Goal: Download file/media

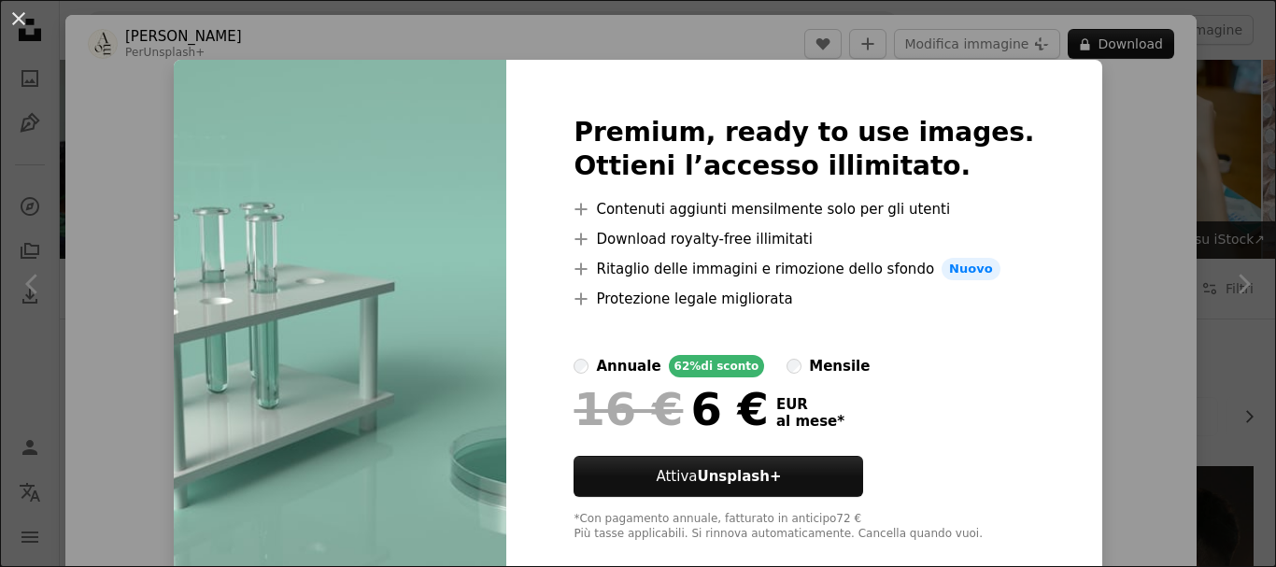
scroll to position [934, 0]
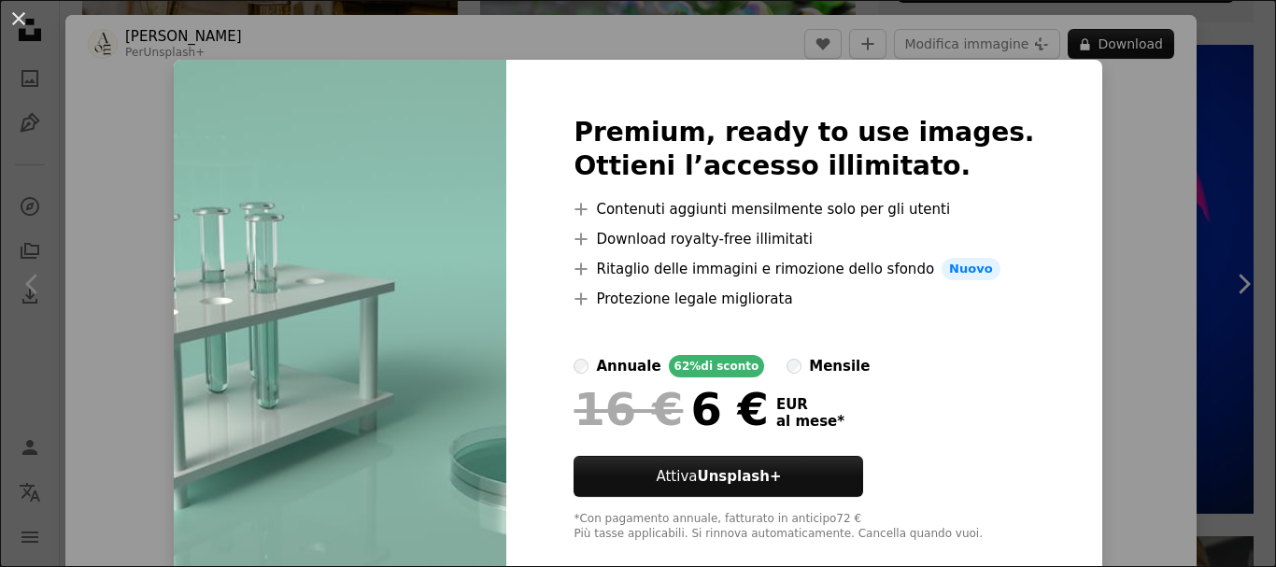
click at [135, 79] on div "An X shape Premium, ready to use images. Ottieni l’accesso illimitato. A plus s…" at bounding box center [638, 283] width 1276 height 567
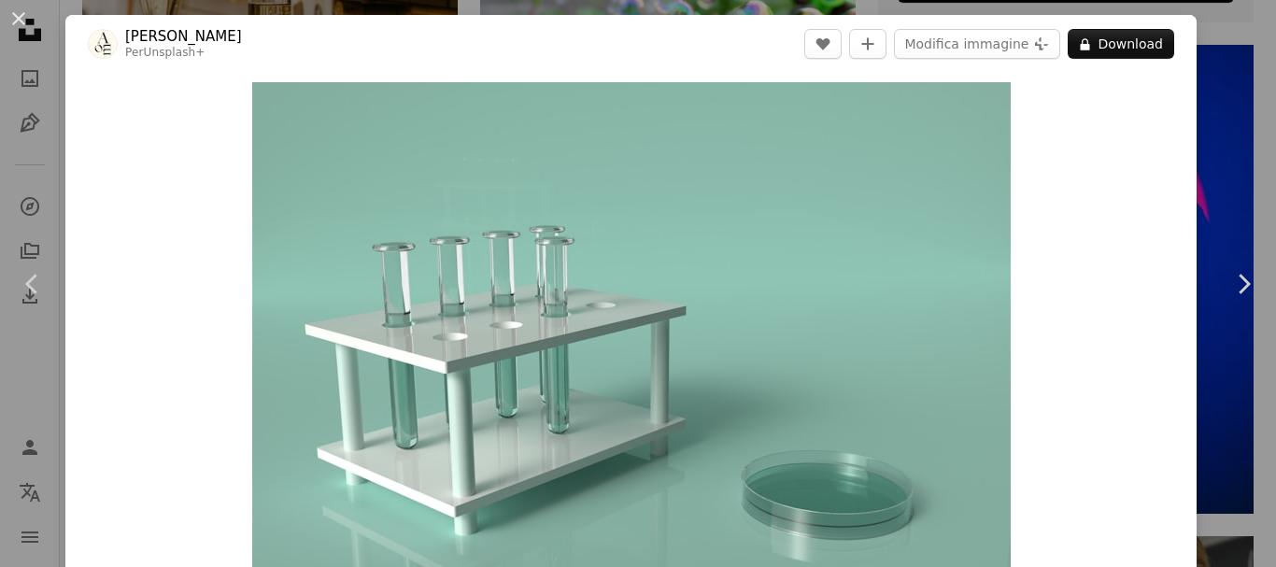
click at [117, 34] on div at bounding box center [103, 44] width 30 height 30
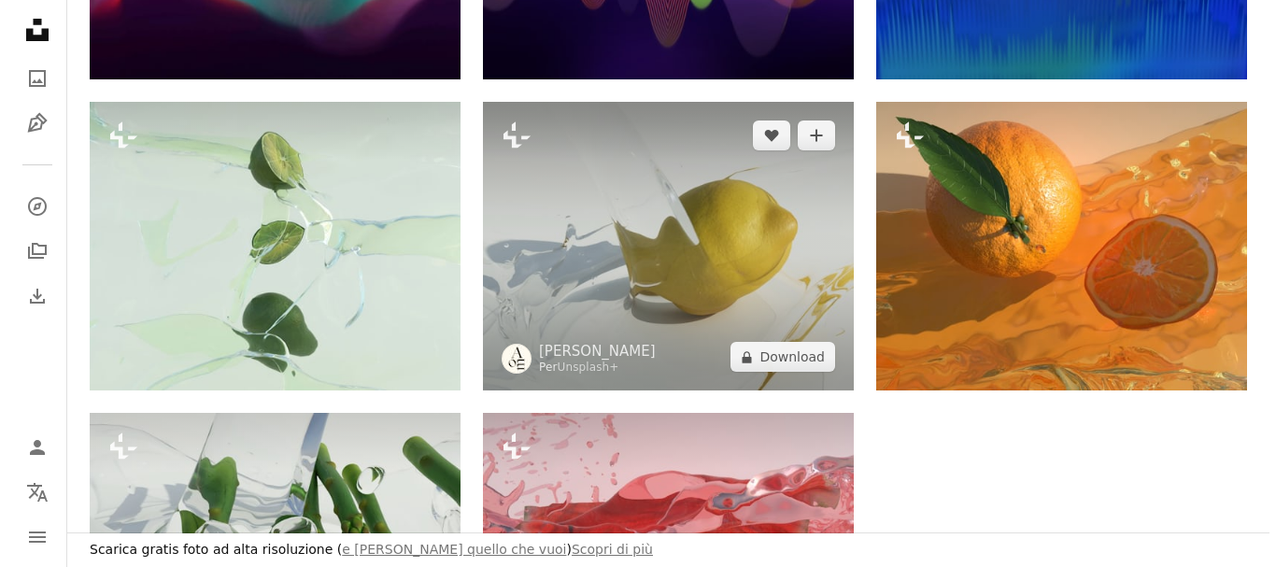
scroll to position [2148, 0]
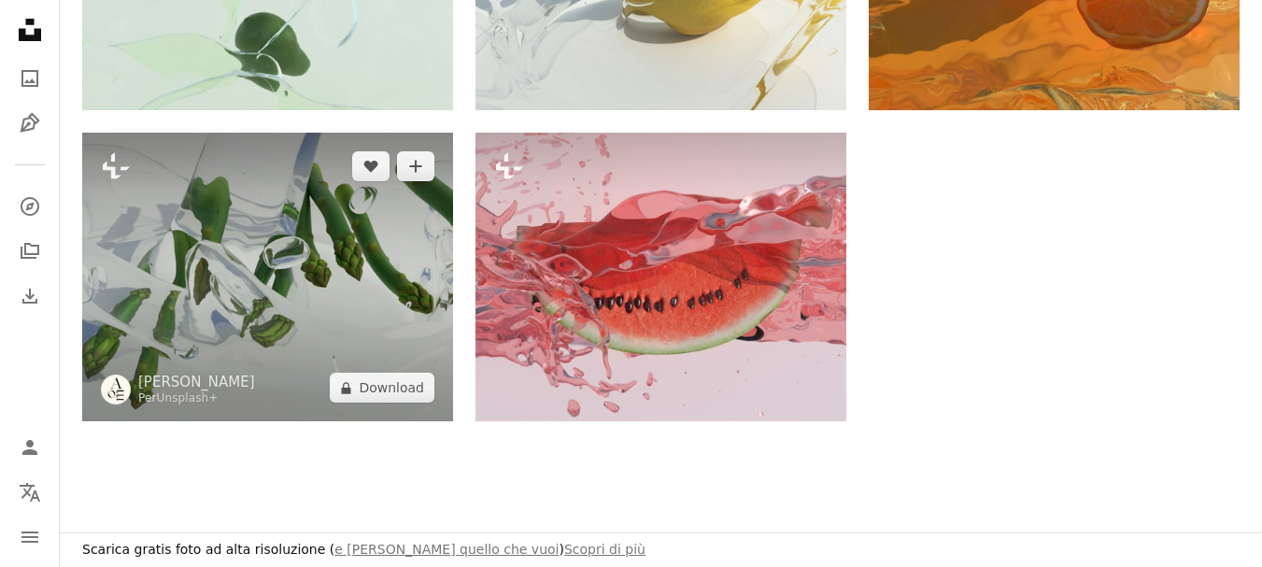
click at [269, 208] on img at bounding box center [267, 277] width 371 height 289
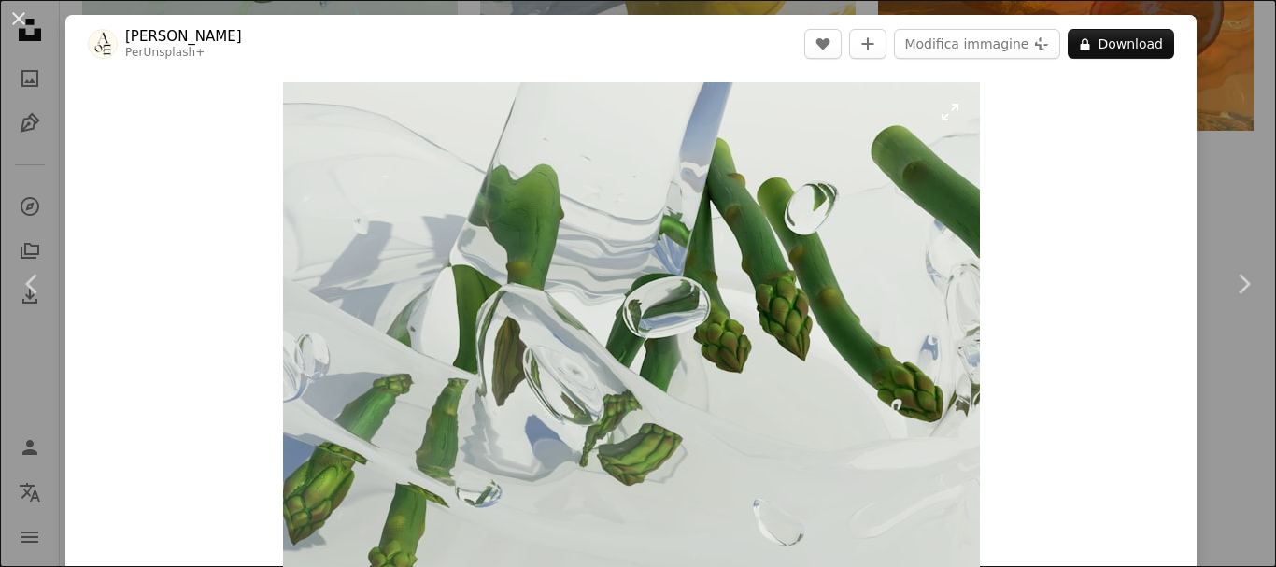
click at [515, 183] on img "Ingrandisci questa immagine" at bounding box center [631, 353] width 697 height 542
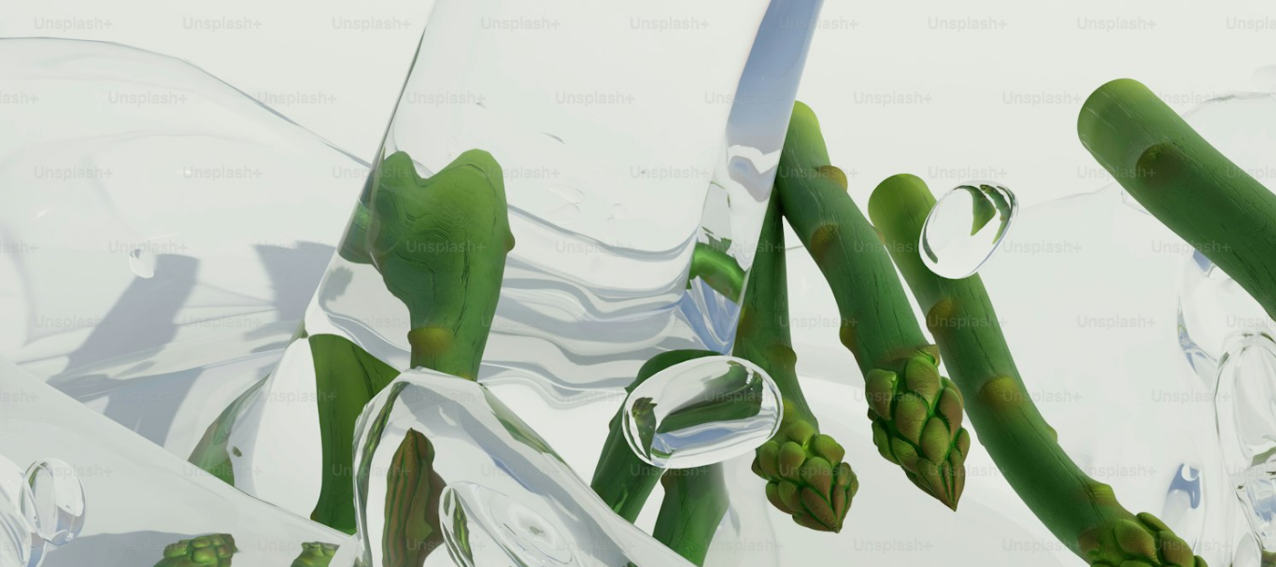
scroll to position [203, 0]
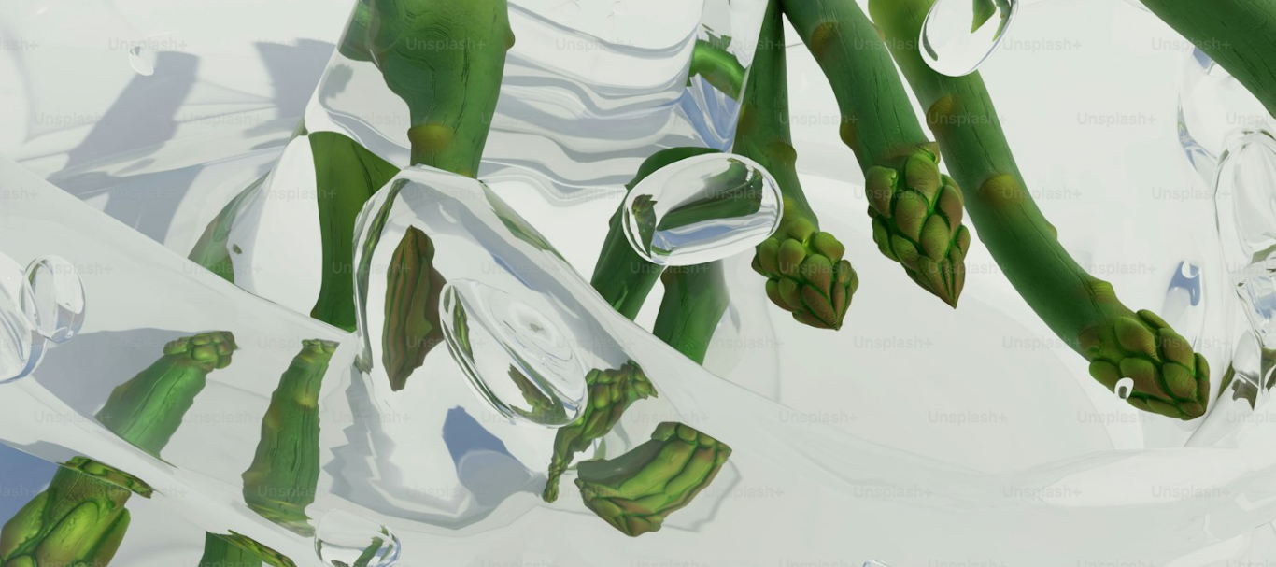
click at [515, 183] on img "Rimpicciolisci questa immagine" at bounding box center [637, 293] width 1277 height 994
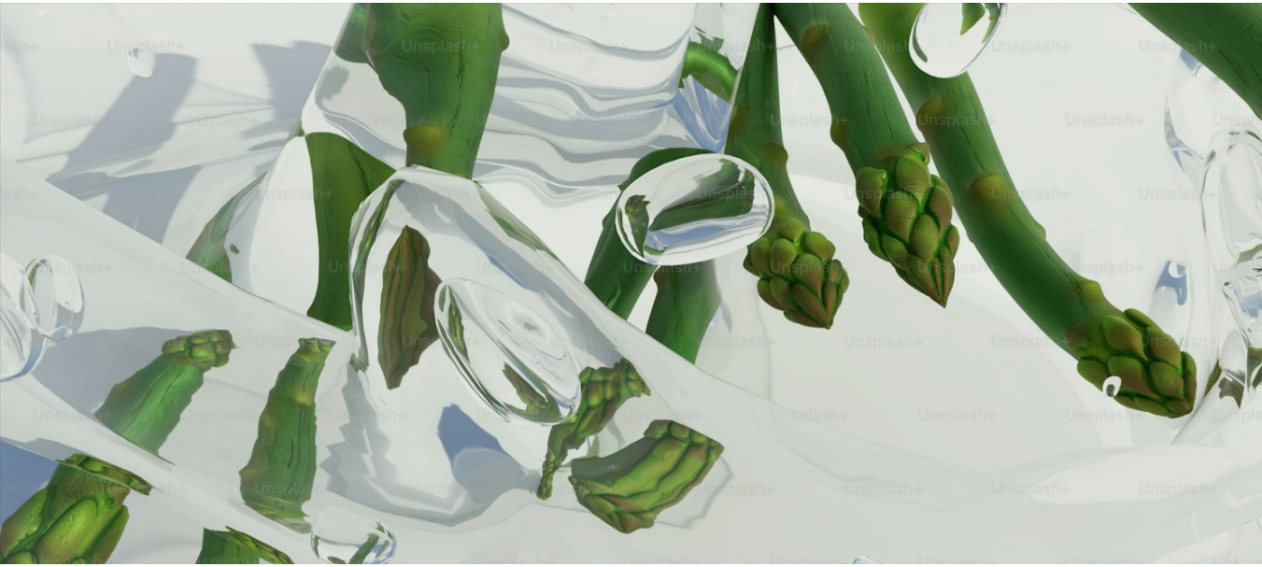
scroll to position [57, 0]
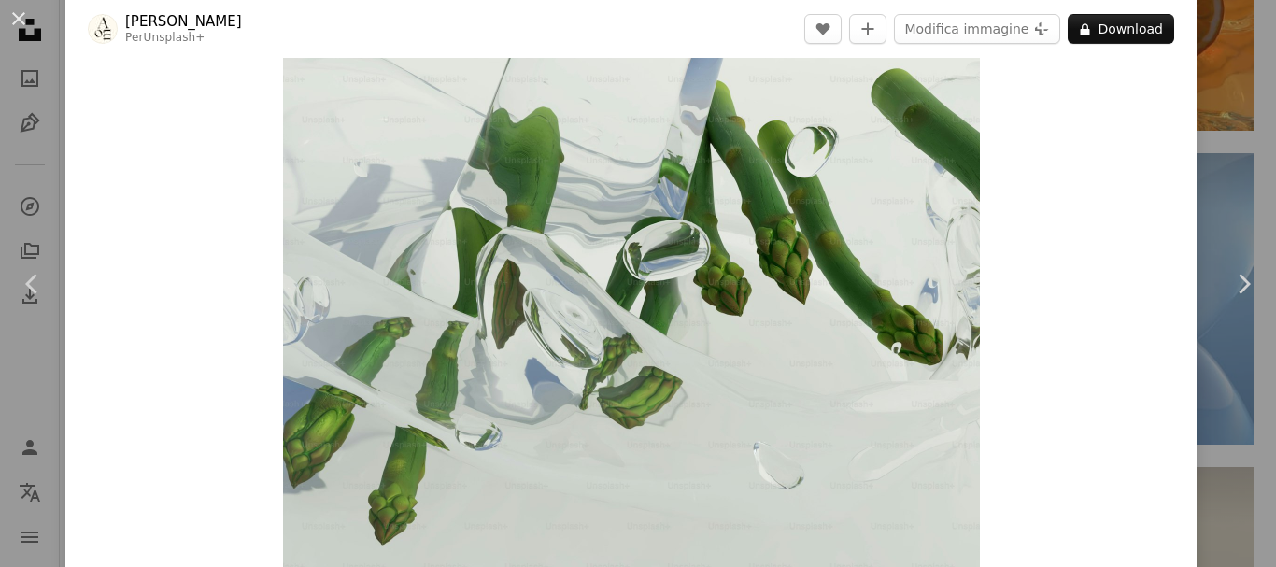
click at [44, 10] on div "An X shape Chevron left Chevron right [PERSON_NAME] Per Unsplash+ A heart A plu…" at bounding box center [638, 283] width 1276 height 567
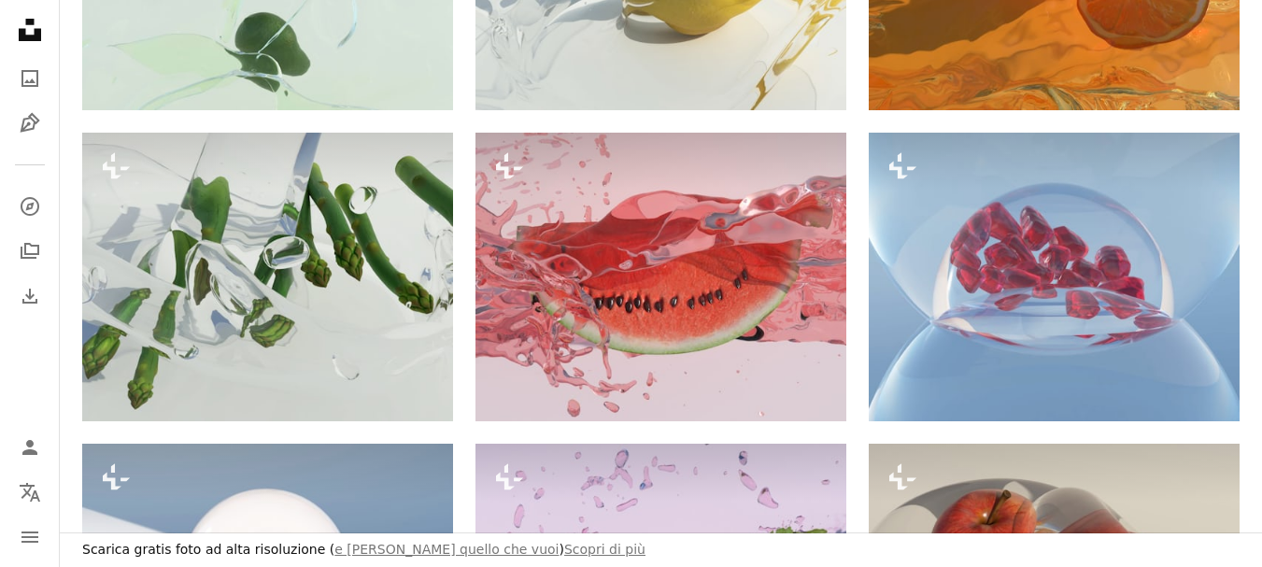
click at [26, 29] on icon "Unsplash logo Home Unsplash" at bounding box center [29, 29] width 37 height 37
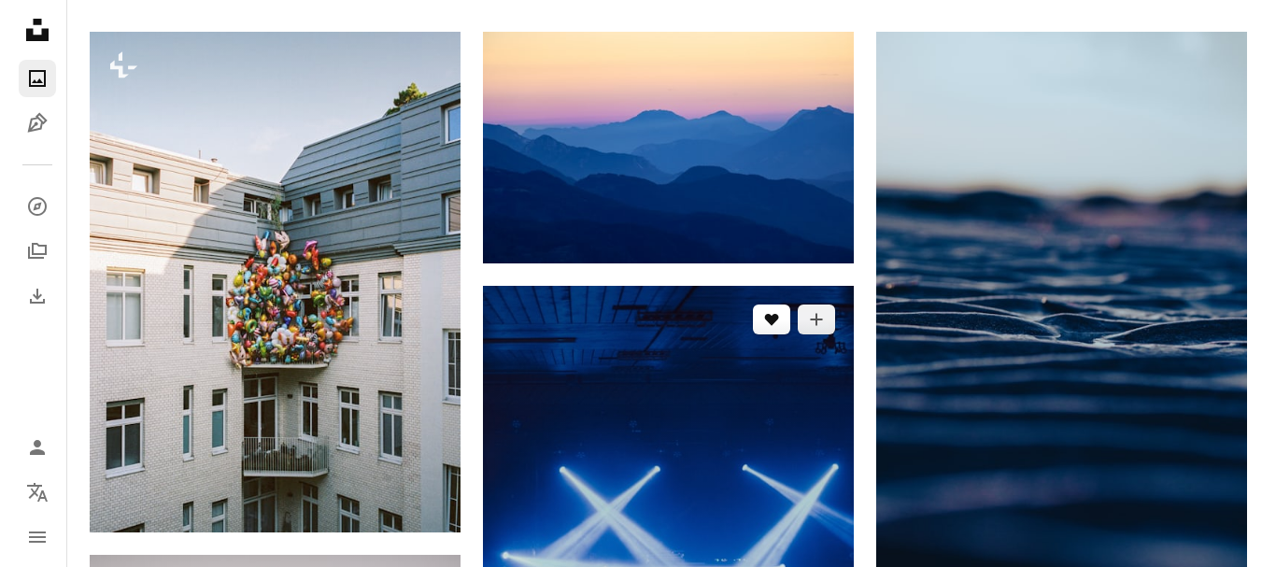
scroll to position [654, 0]
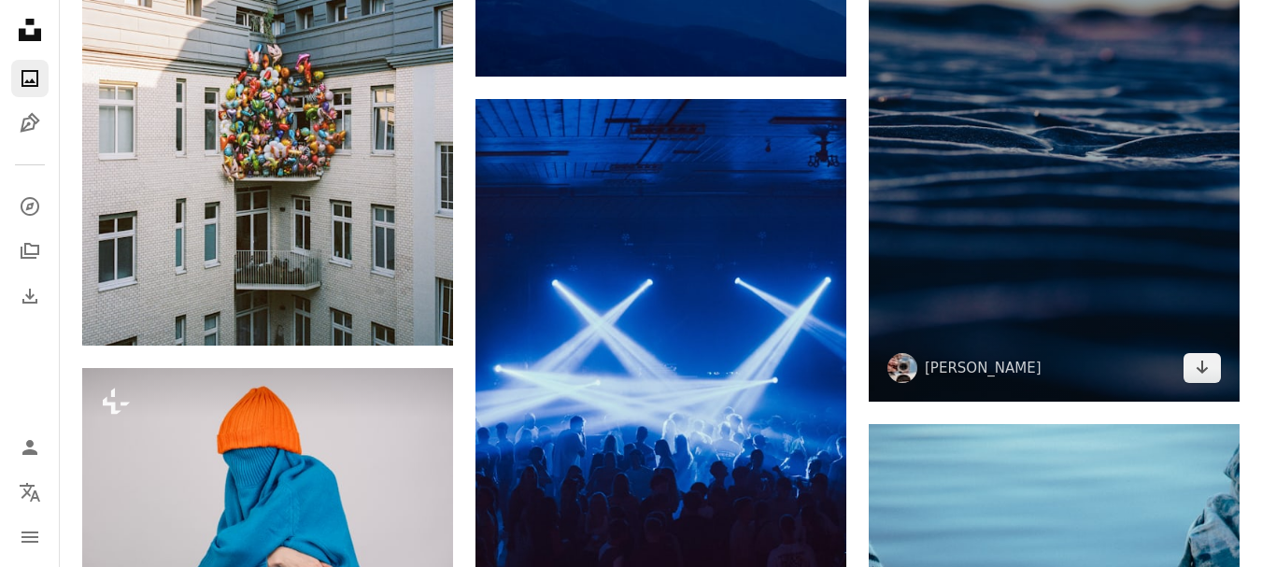
click at [998, 192] on img at bounding box center [1053, 123] width 371 height 557
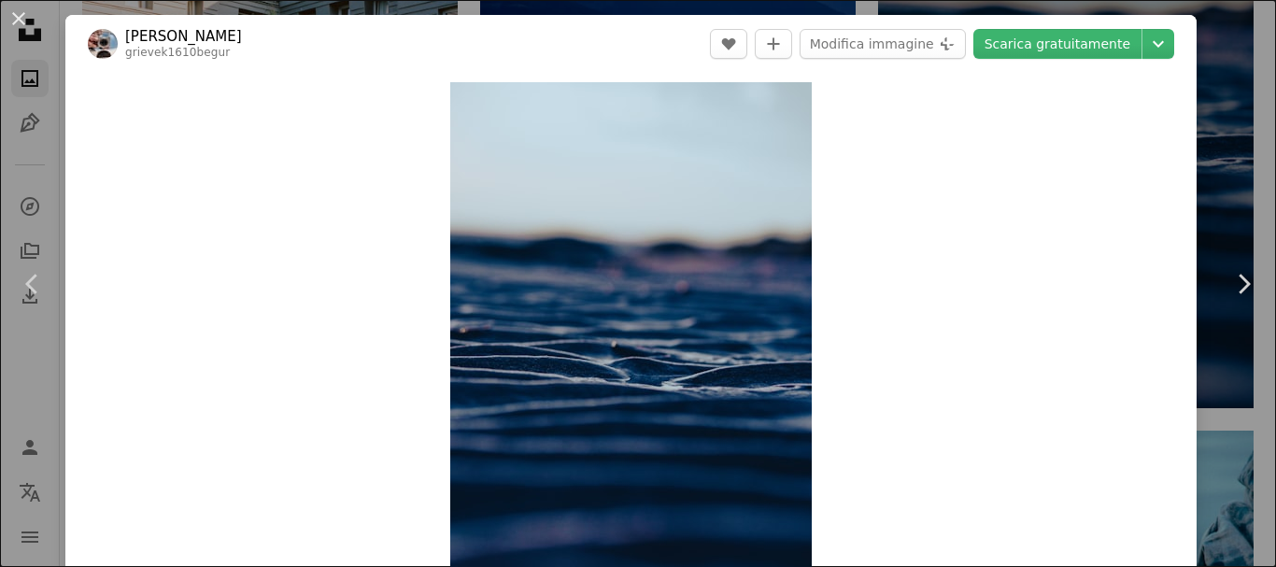
click at [175, 43] on link "[PERSON_NAME]" at bounding box center [183, 36] width 117 height 19
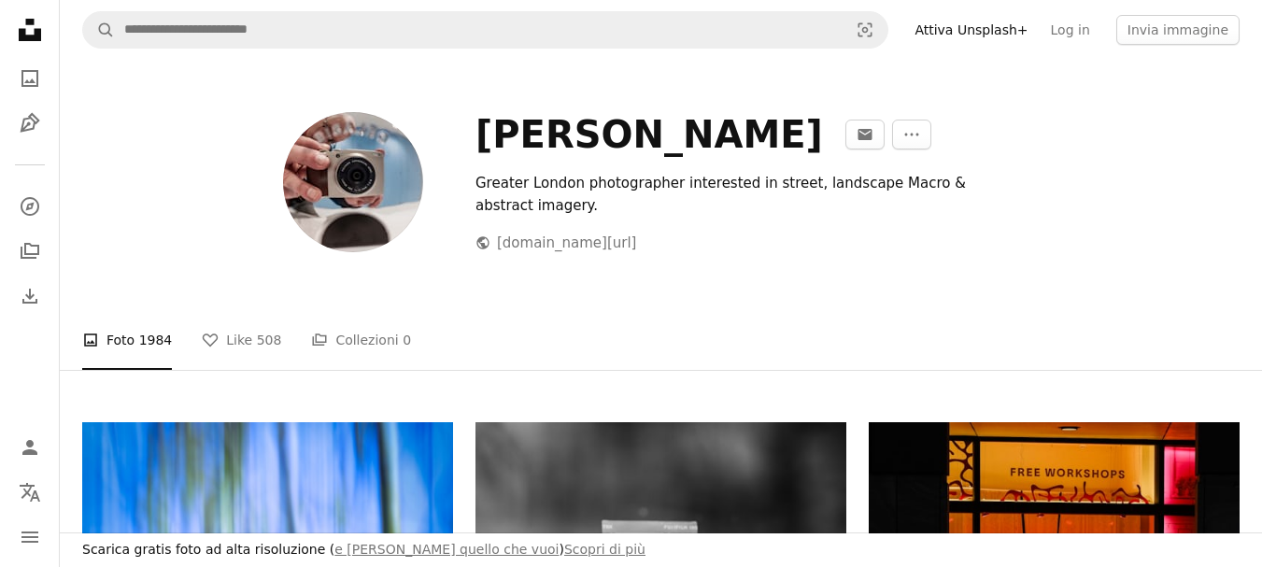
click at [25, 19] on icon at bounding box center [30, 30] width 22 height 22
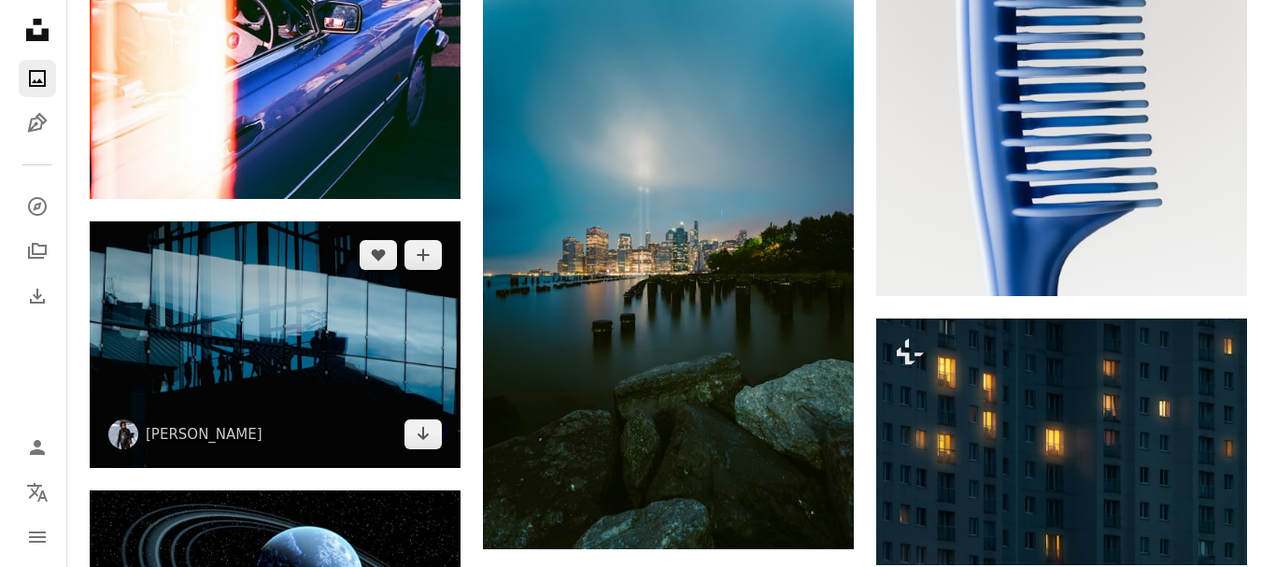
scroll to position [1961, 0]
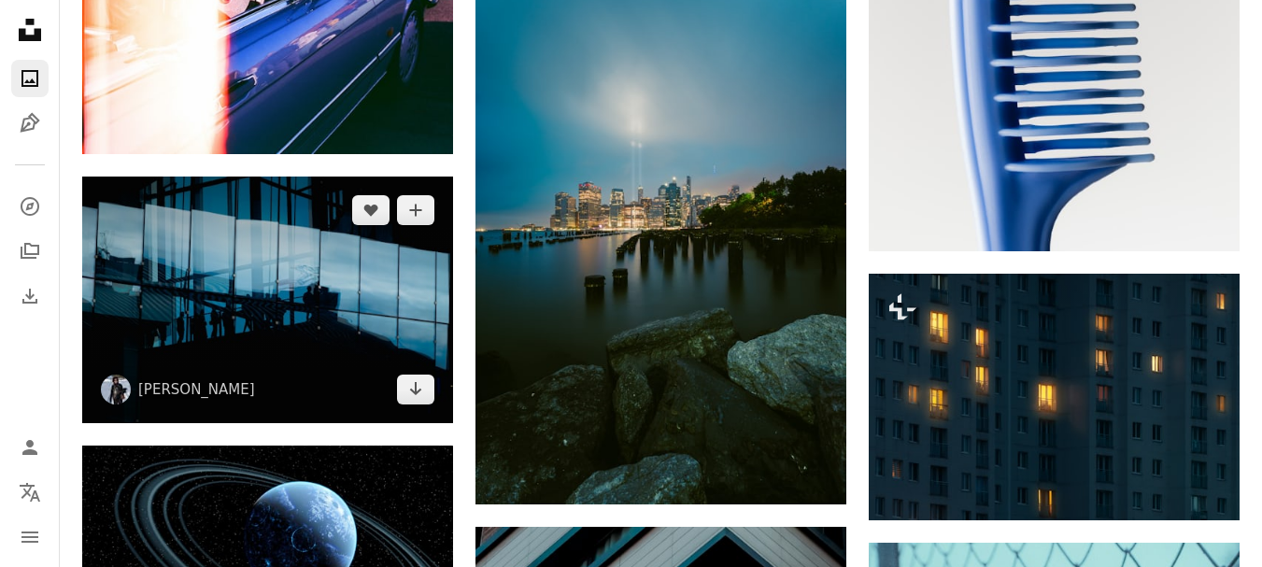
click at [357, 271] on img at bounding box center [267, 299] width 371 height 247
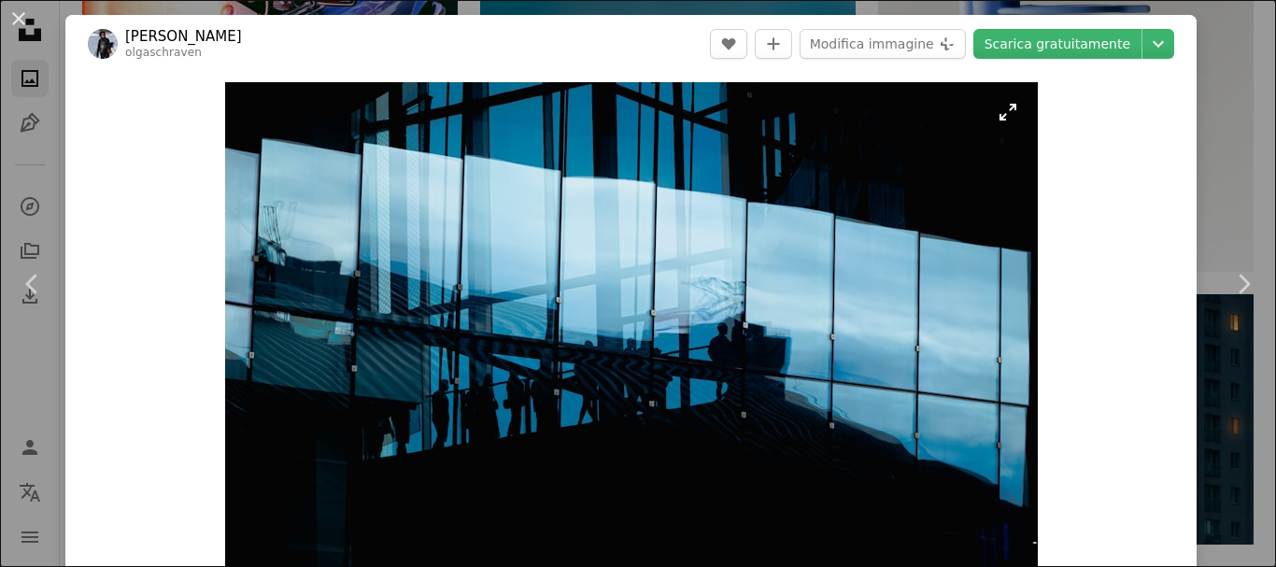
click at [750, 163] on img "Ingrandisci questa immagine" at bounding box center [631, 353] width 812 height 542
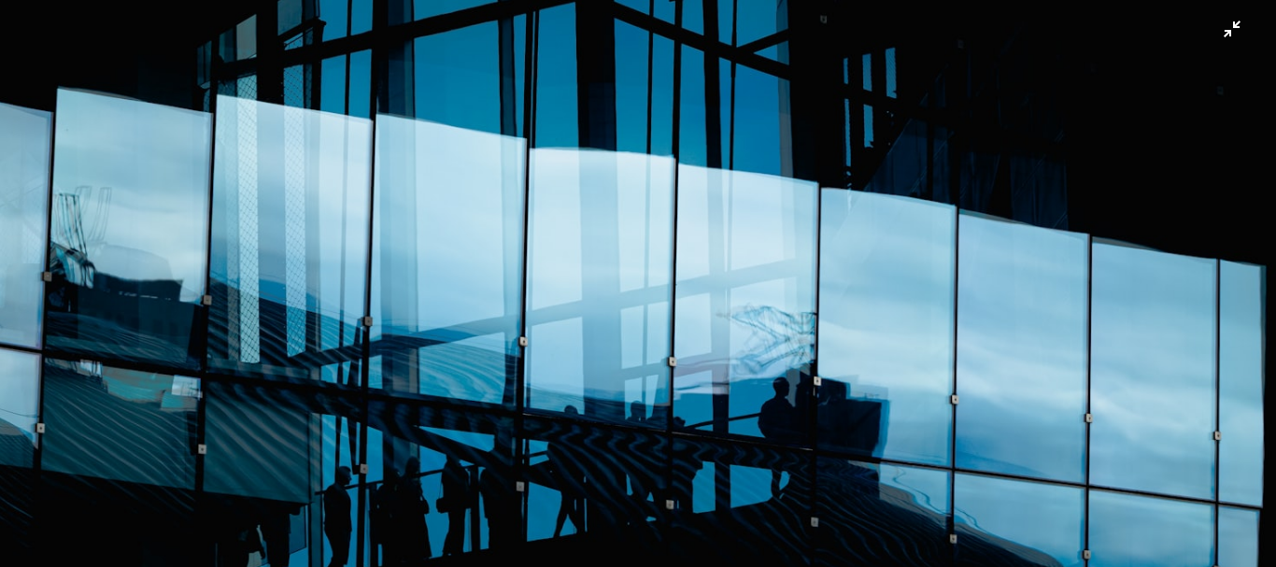
scroll to position [134, 0]
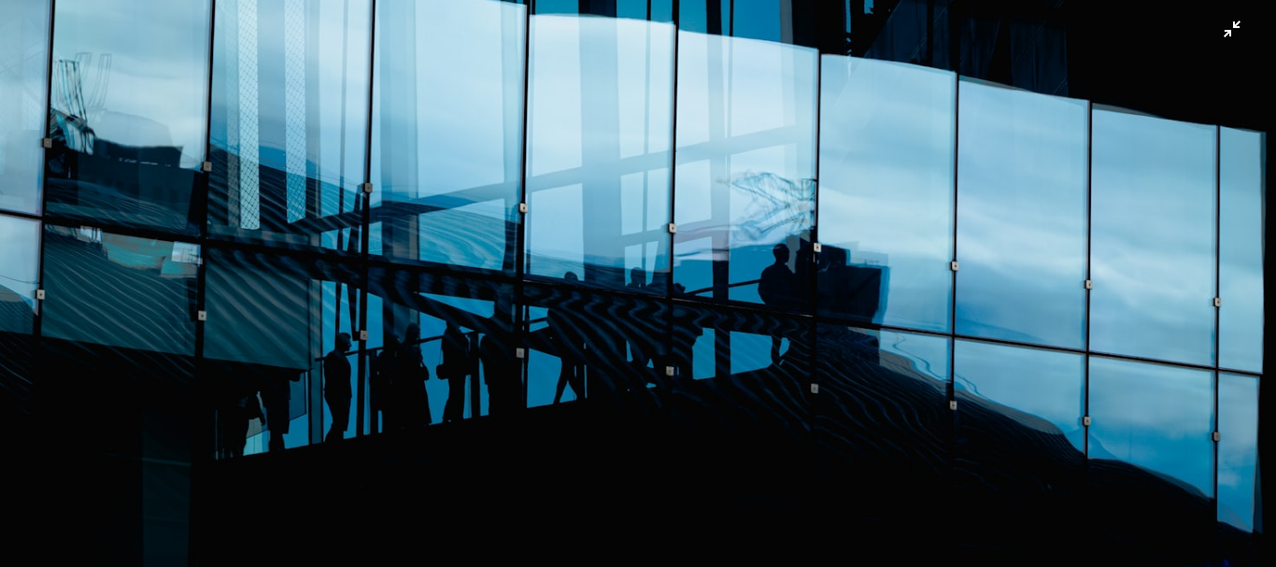
click at [788, 162] on img "Rimpicciolisci questa immagine" at bounding box center [637, 292] width 1277 height 852
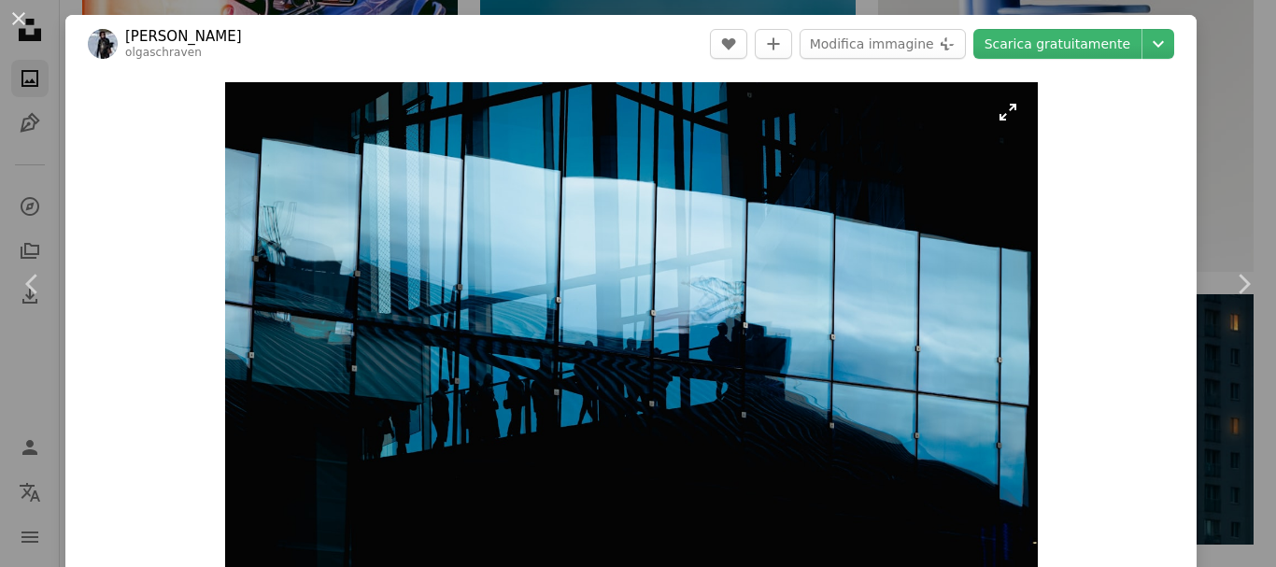
scroll to position [57, 0]
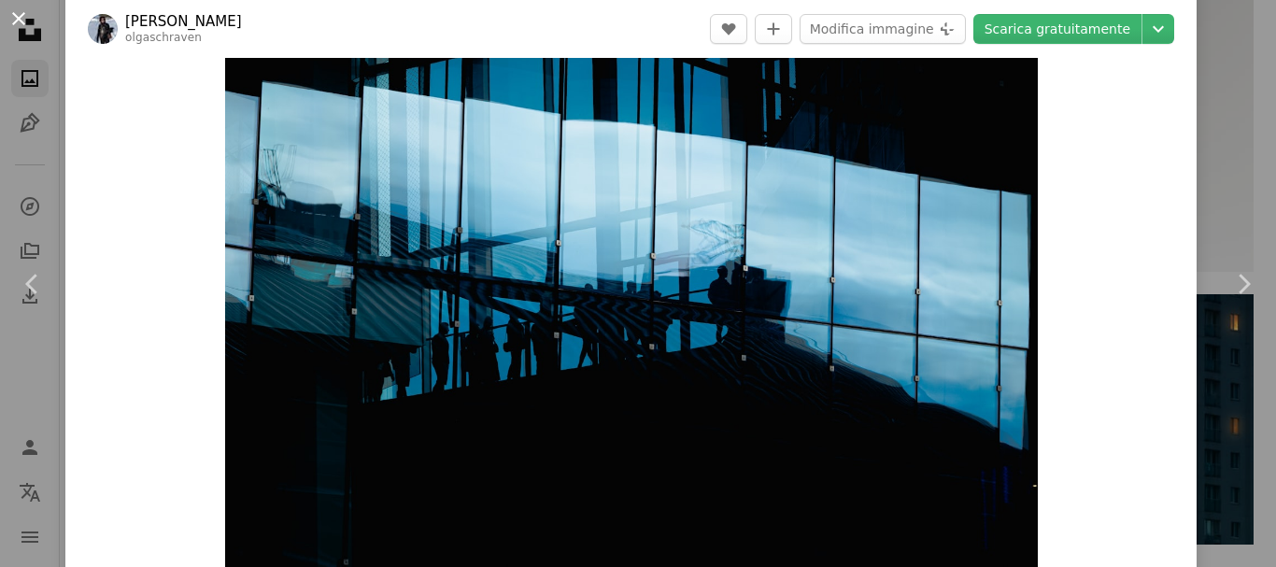
click at [17, 9] on button "An X shape" at bounding box center [18, 18] width 22 height 22
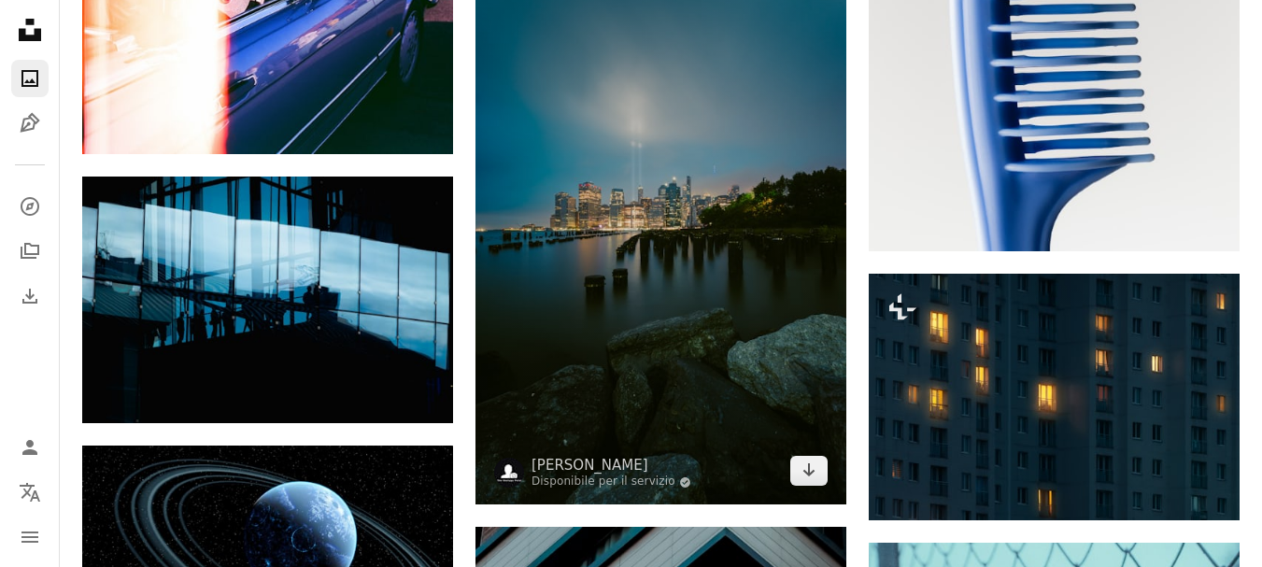
click at [557, 197] on img at bounding box center [660, 227] width 371 height 557
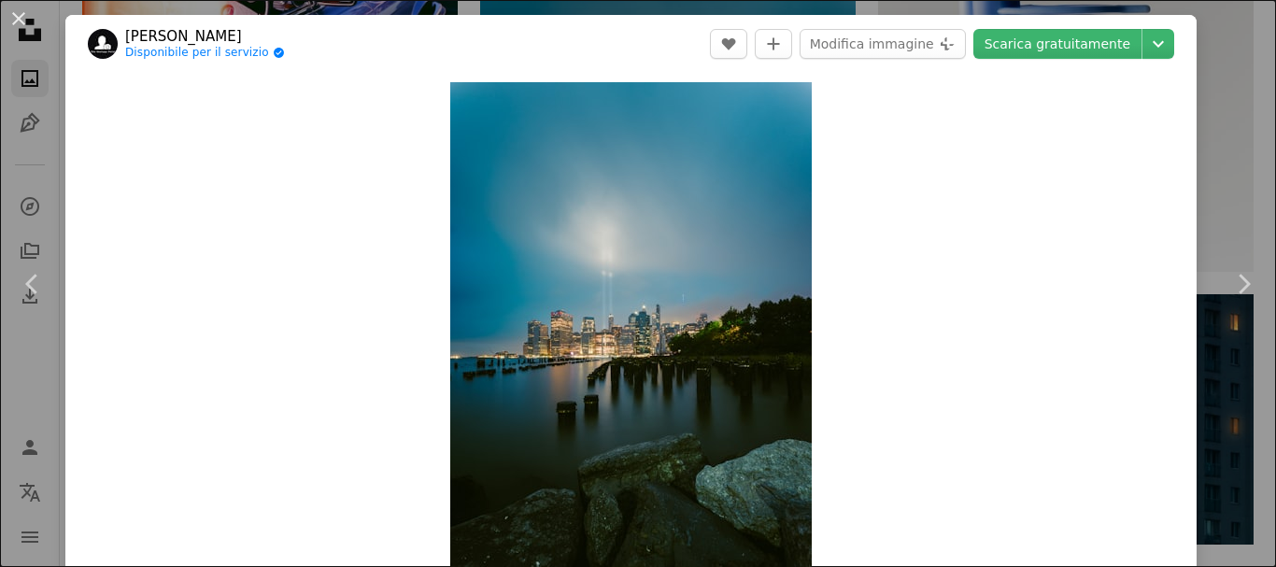
click at [175, 40] on link "[PERSON_NAME]" at bounding box center [205, 36] width 160 height 19
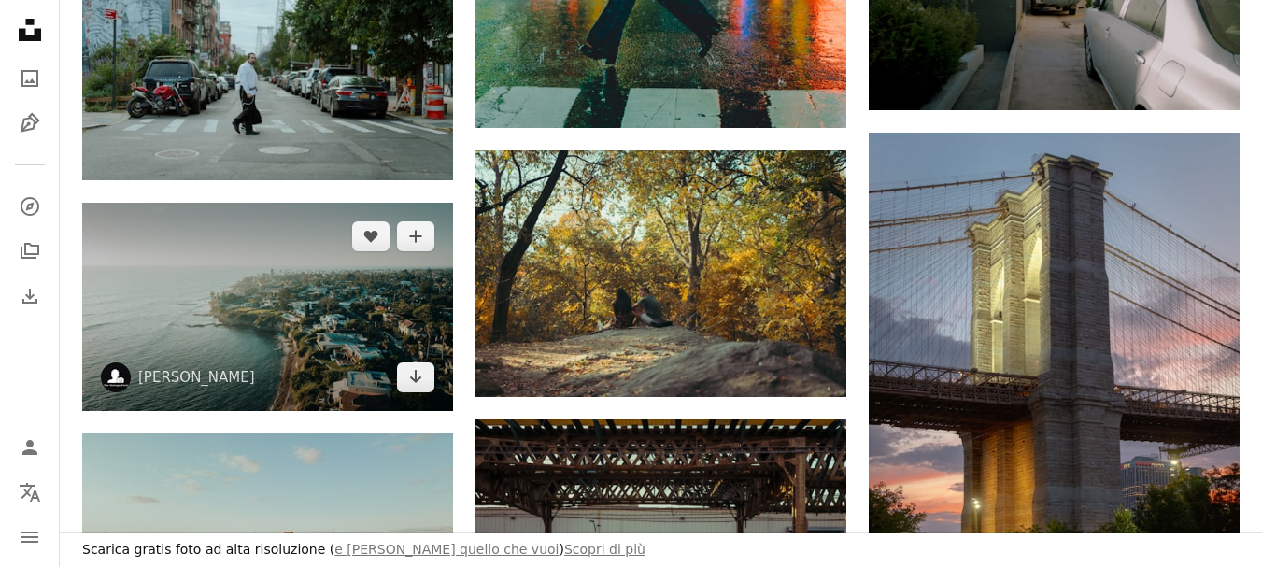
scroll to position [1774, 0]
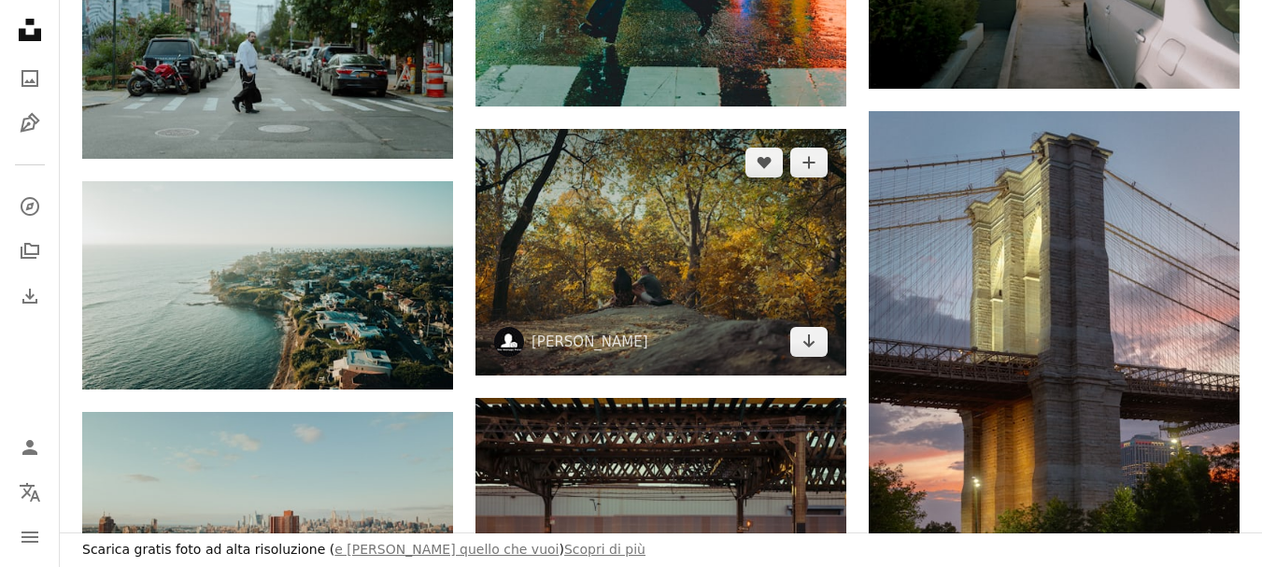
click at [682, 270] on img at bounding box center [660, 252] width 371 height 247
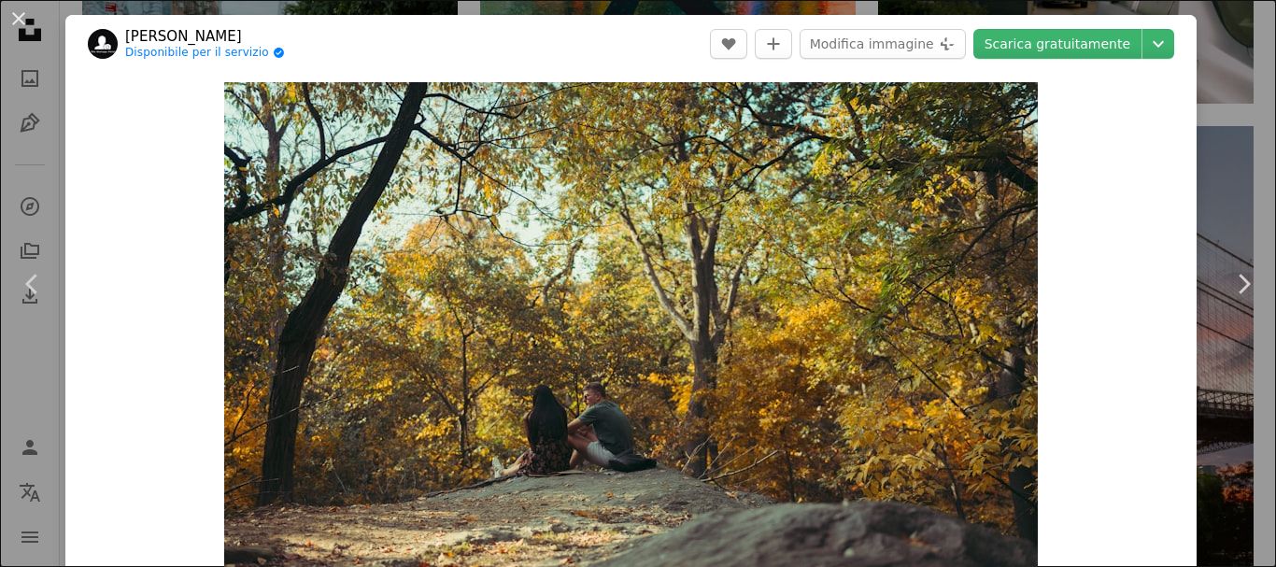
click at [7, 52] on div "An X shape Chevron left Chevron right Lerone Pieters Disponibile per il servizi…" at bounding box center [638, 283] width 1276 height 567
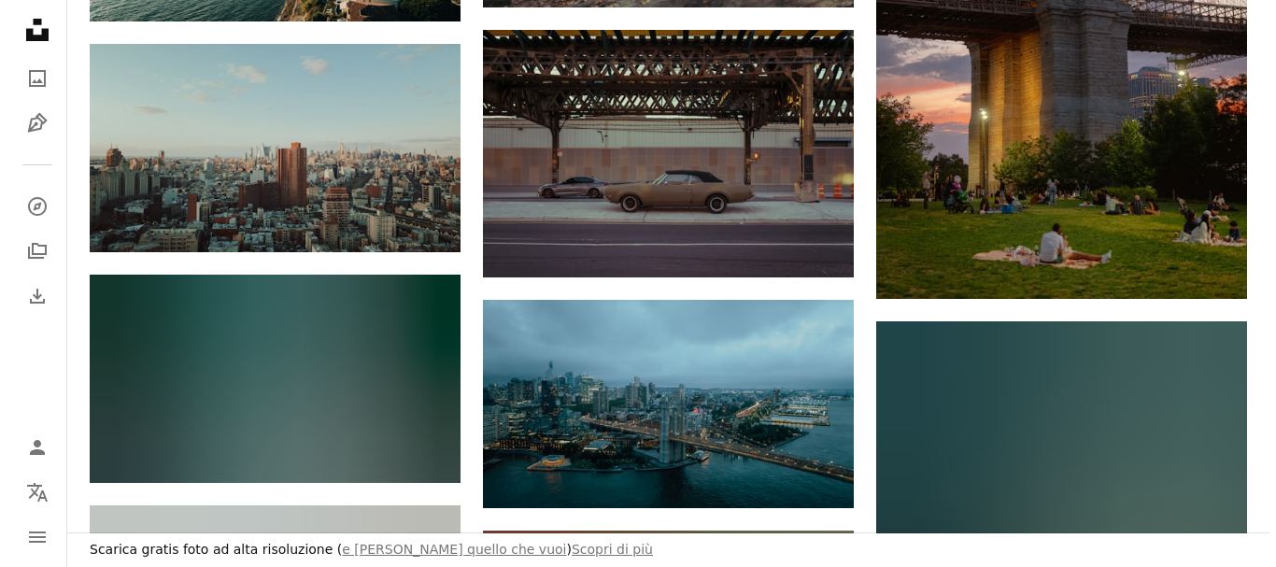
scroll to position [2241, 0]
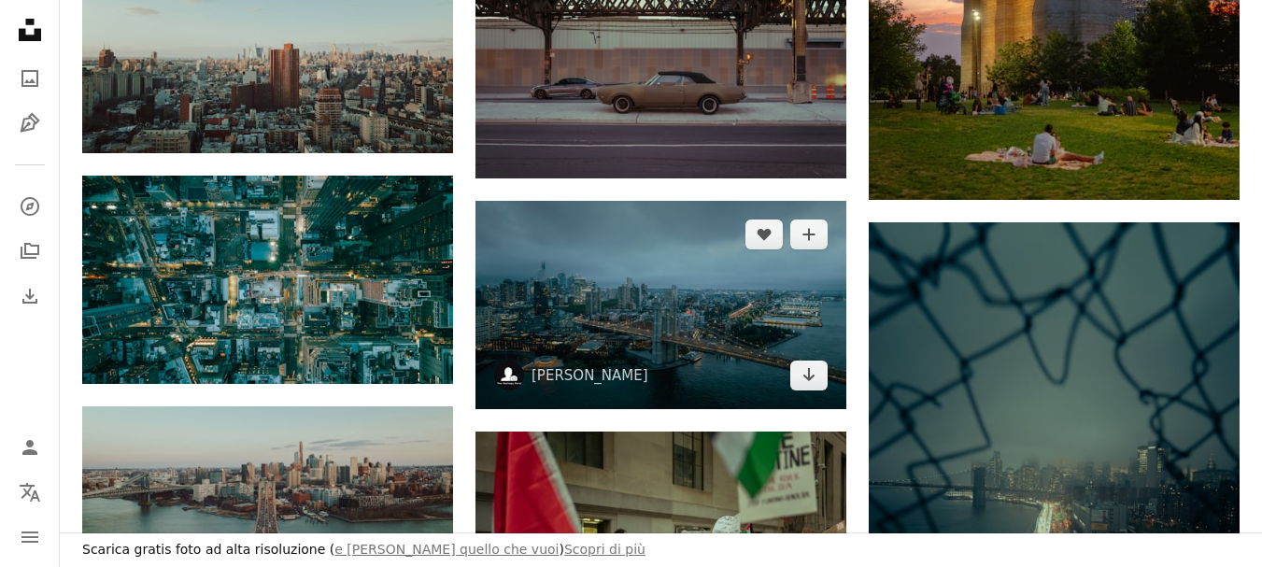
click at [673, 349] on img at bounding box center [660, 305] width 371 height 208
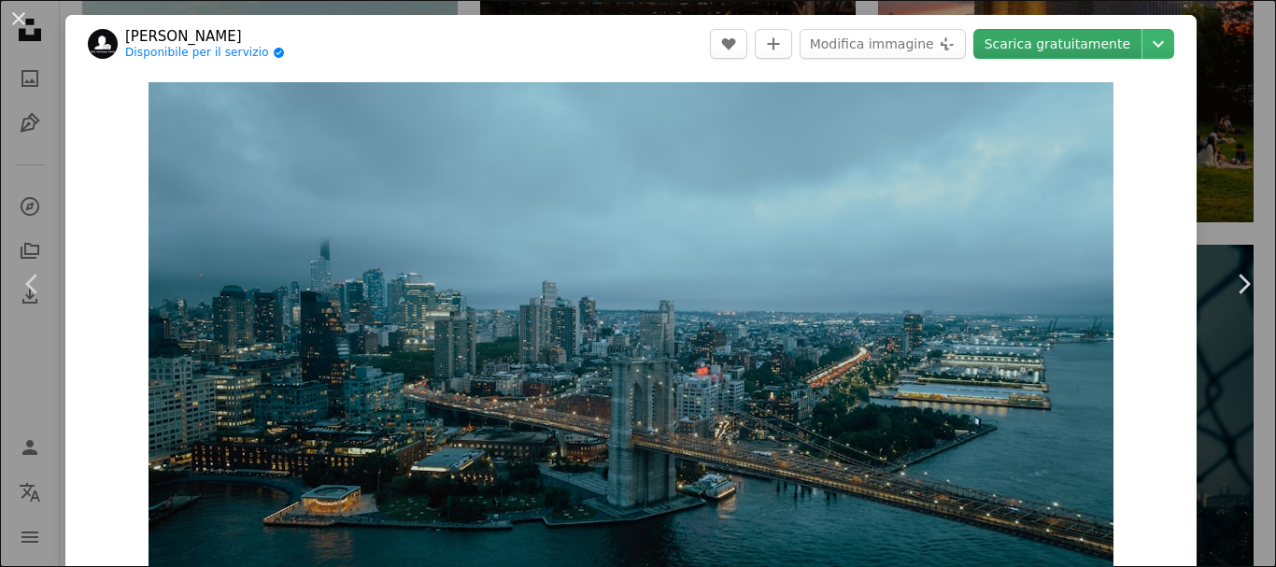
click at [1013, 53] on link "Scarica gratuitamente" at bounding box center [1057, 44] width 168 height 30
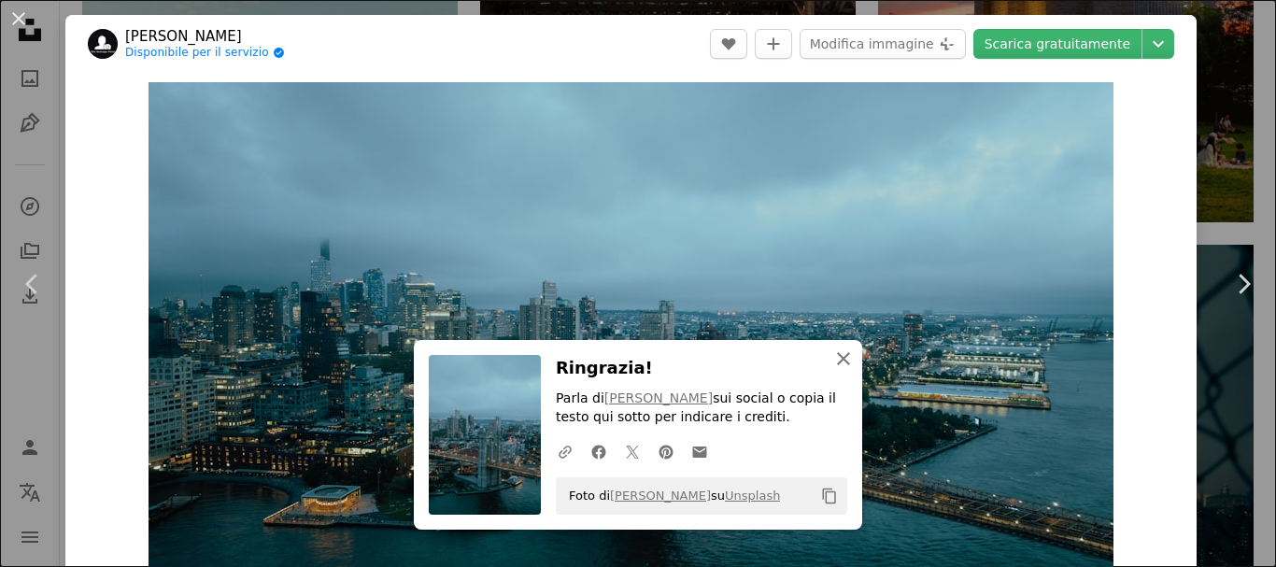
click at [848, 355] on button "An X shape Chiudi" at bounding box center [843, 358] width 37 height 37
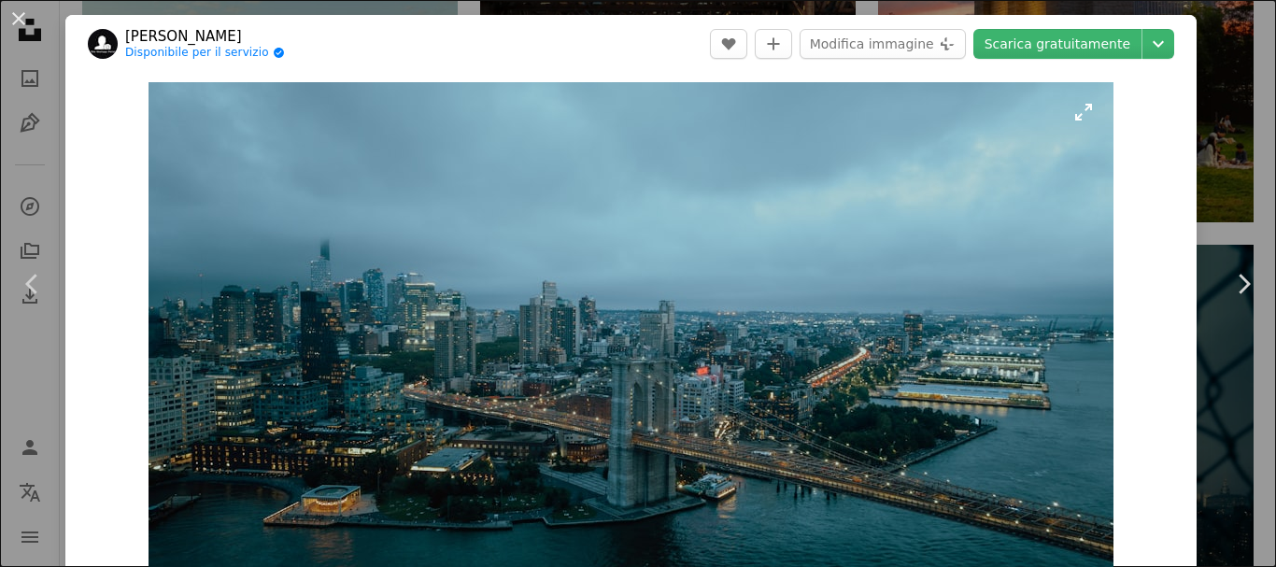
click at [524, 283] on img "Ingrandisci questa immagine" at bounding box center [630, 353] width 965 height 542
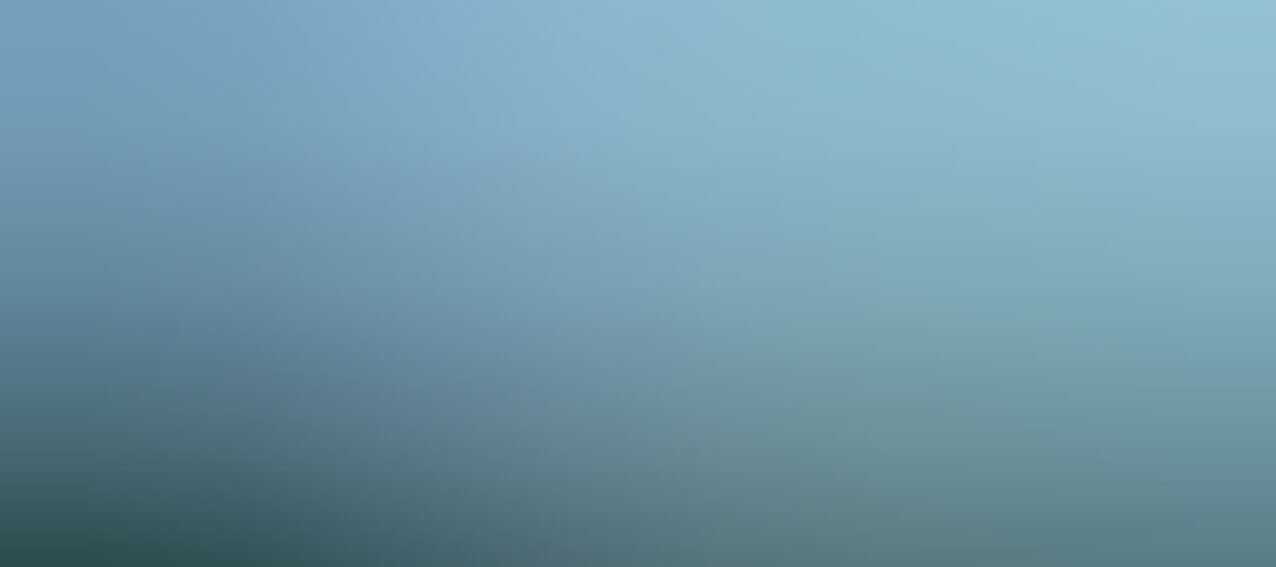
scroll to position [133, 0]
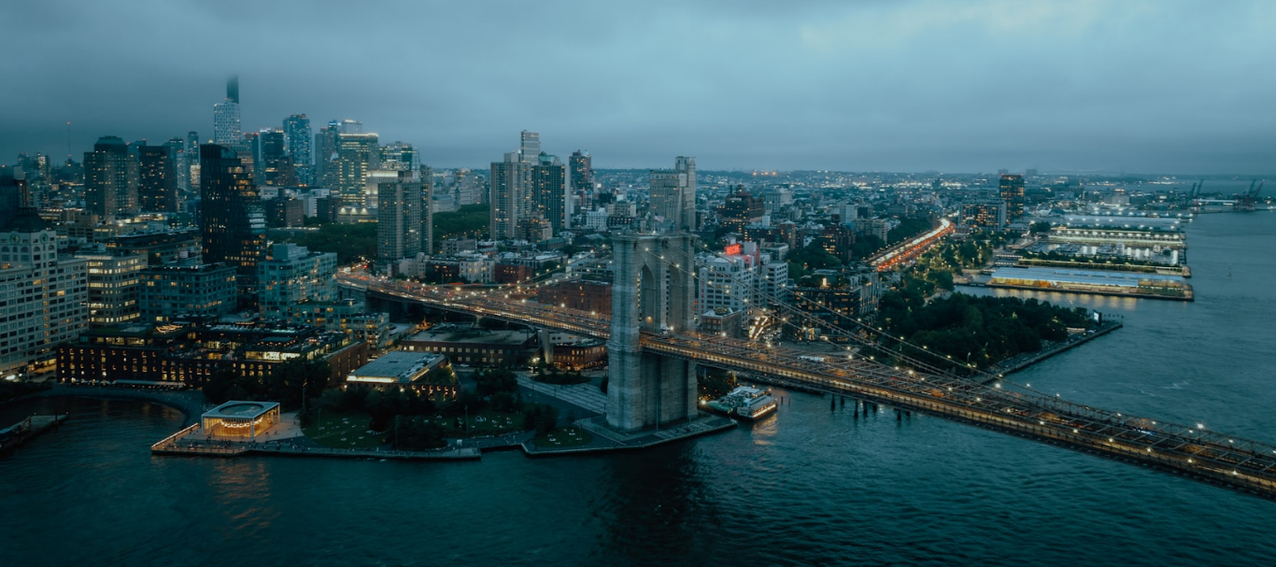
click at [524, 283] on img "Rimpicciolisci questa immagine" at bounding box center [637, 225] width 1277 height 718
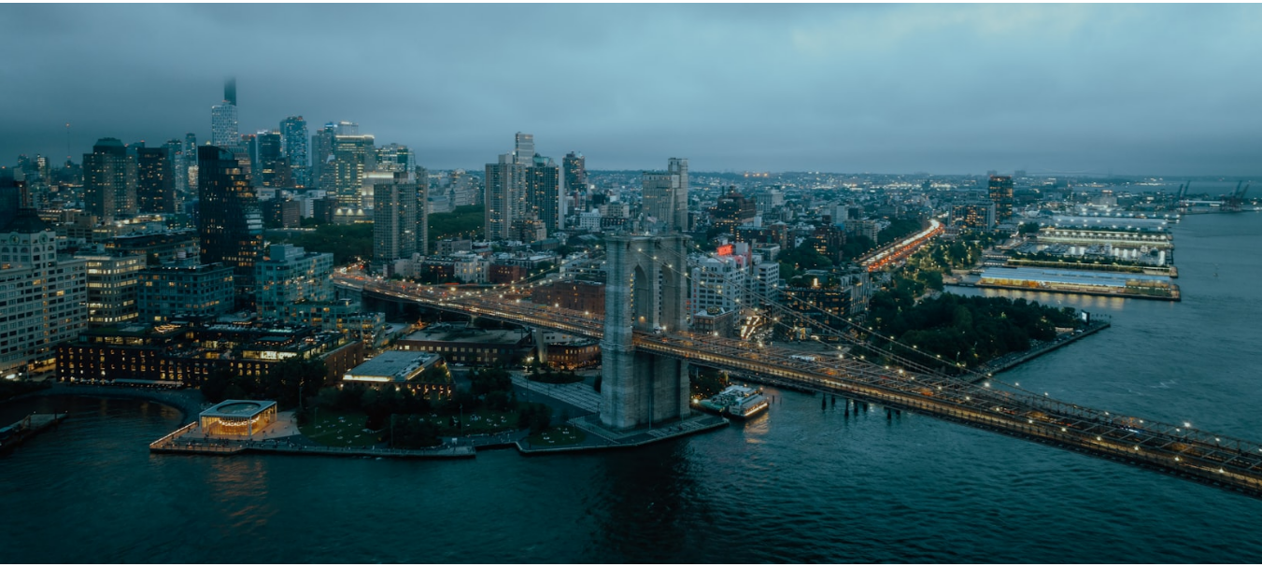
scroll to position [57, 0]
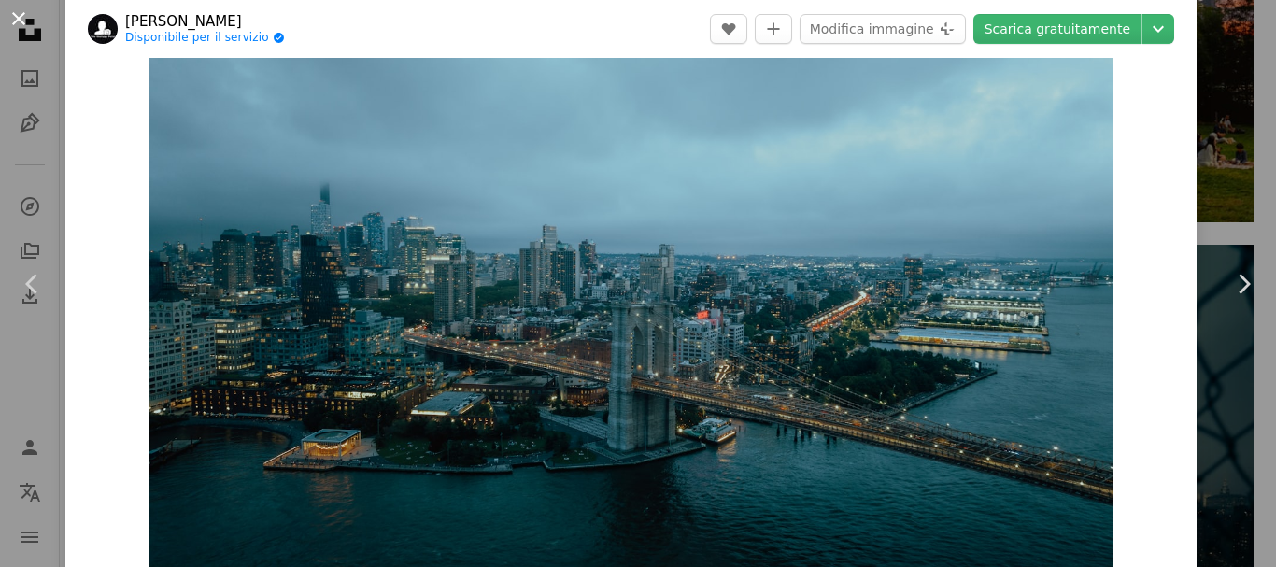
click at [30, 30] on button "An X shape" at bounding box center [18, 18] width 22 height 22
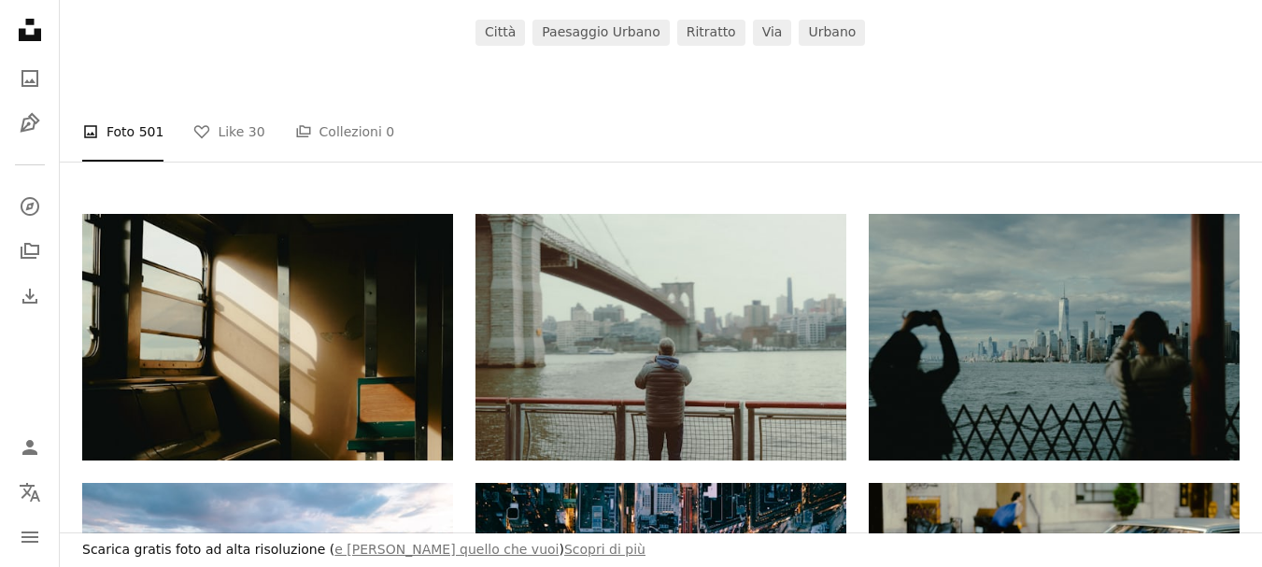
scroll to position [187, 0]
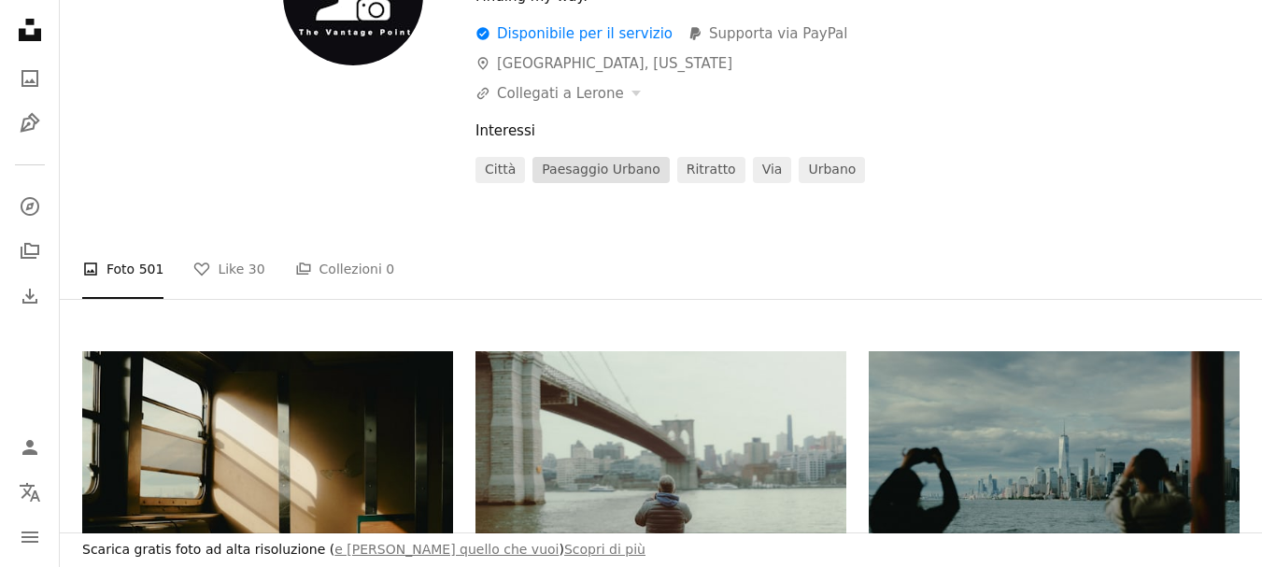
click at [619, 161] on link "Paesaggio urbano" at bounding box center [600, 170] width 136 height 26
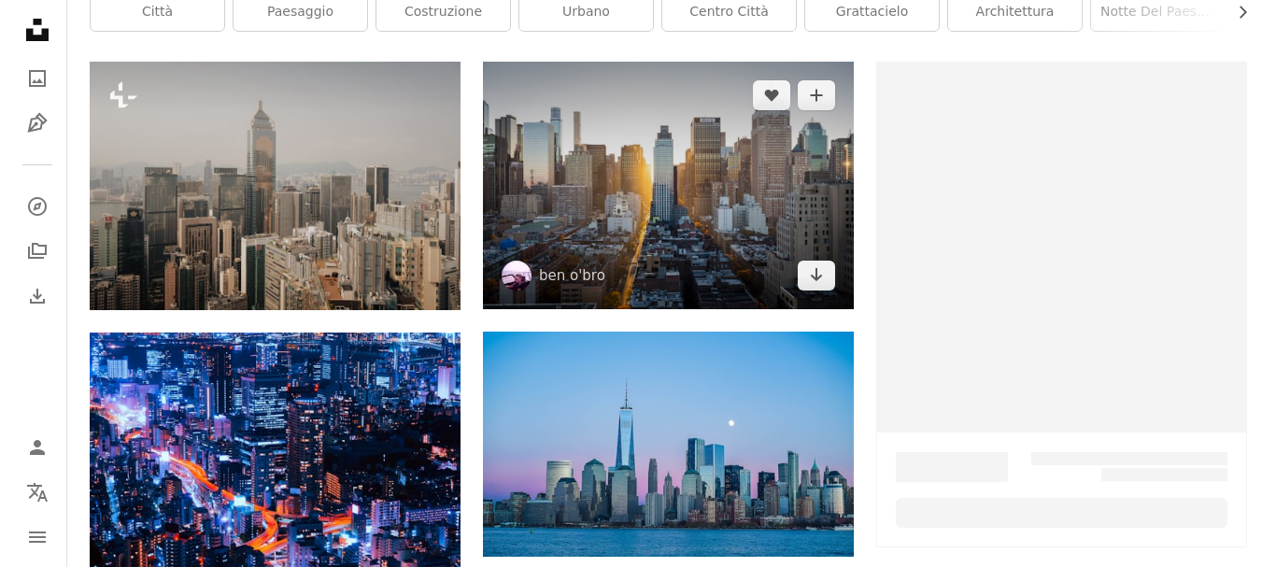
scroll to position [560, 0]
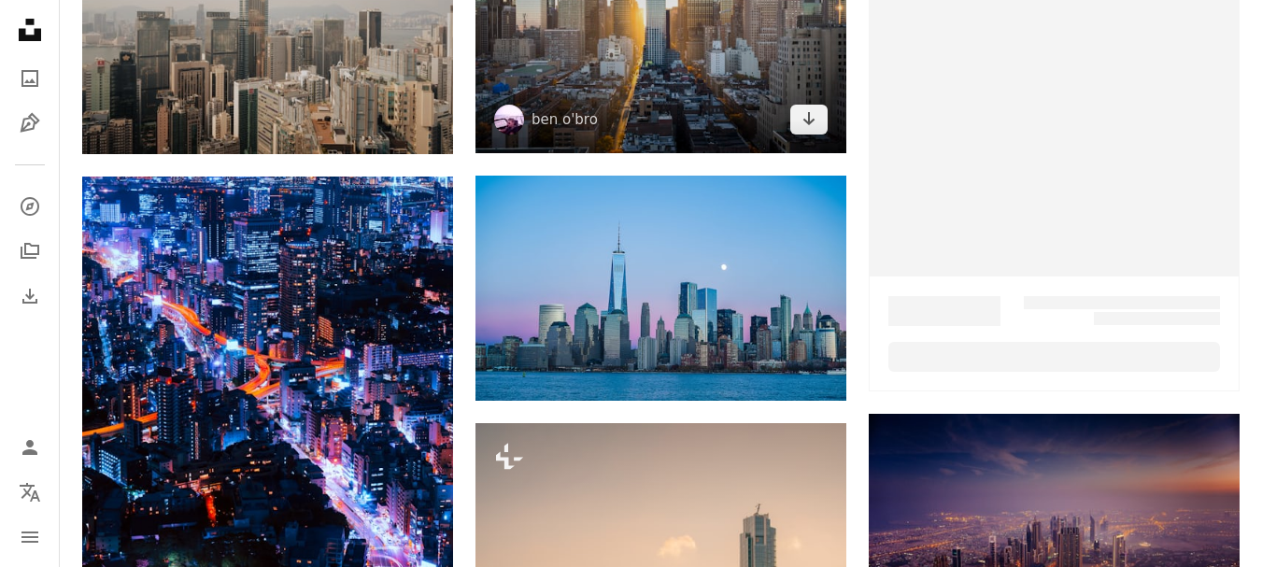
click at [616, 106] on img at bounding box center [660, 29] width 371 height 247
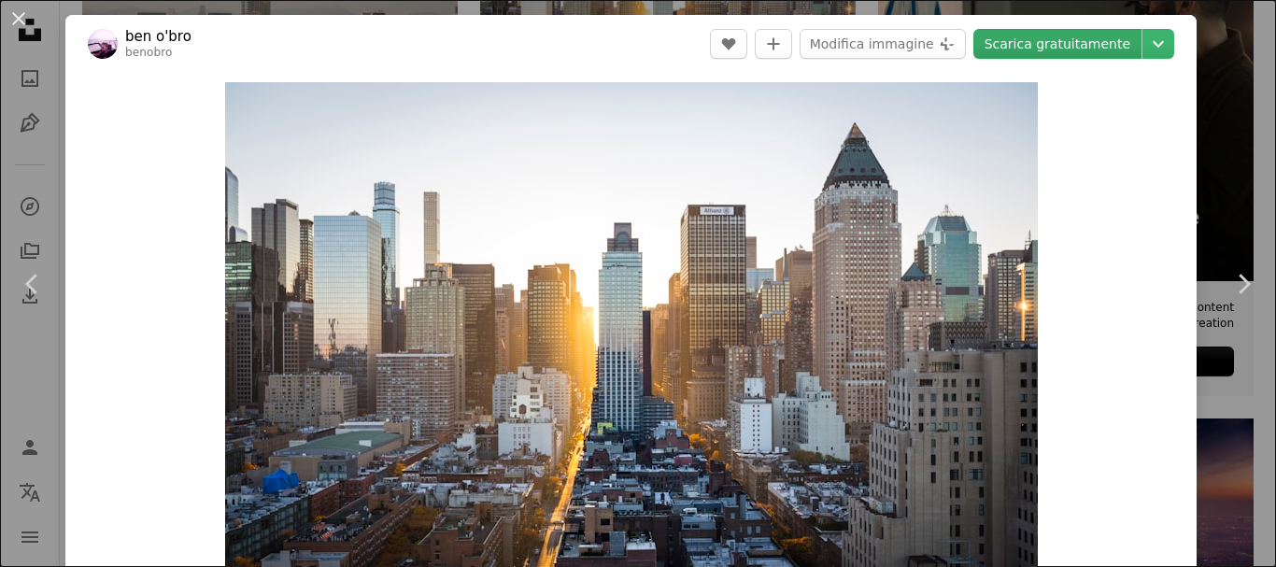
click at [1000, 40] on link "Scarica gratuitamente" at bounding box center [1057, 44] width 168 height 30
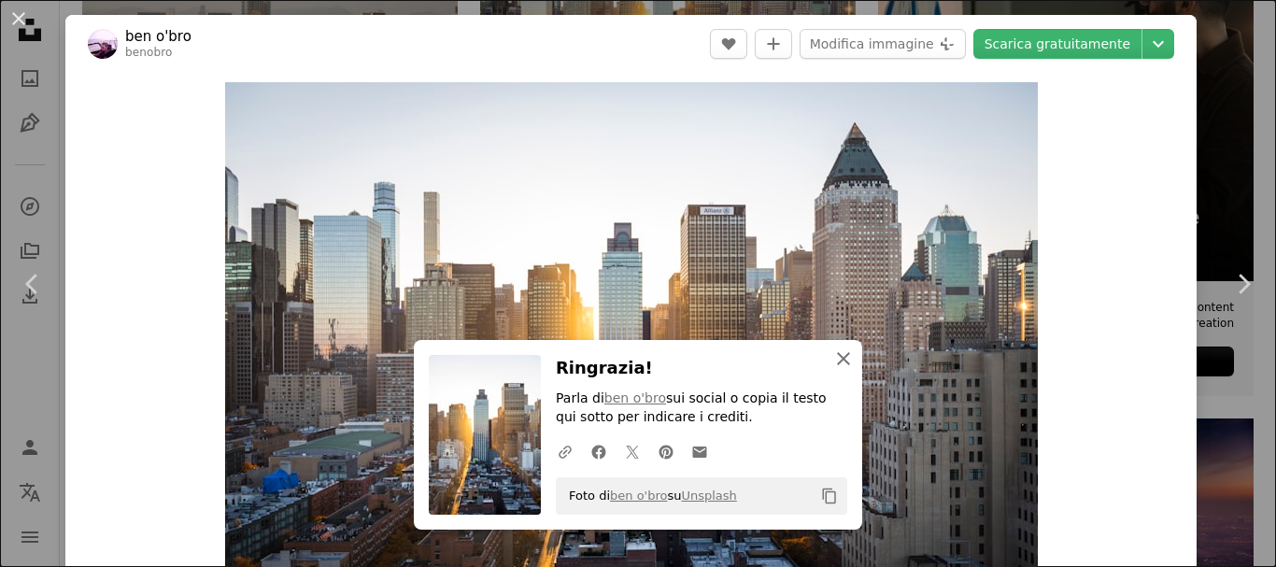
click at [840, 363] on icon "An X shape" at bounding box center [843, 358] width 22 height 22
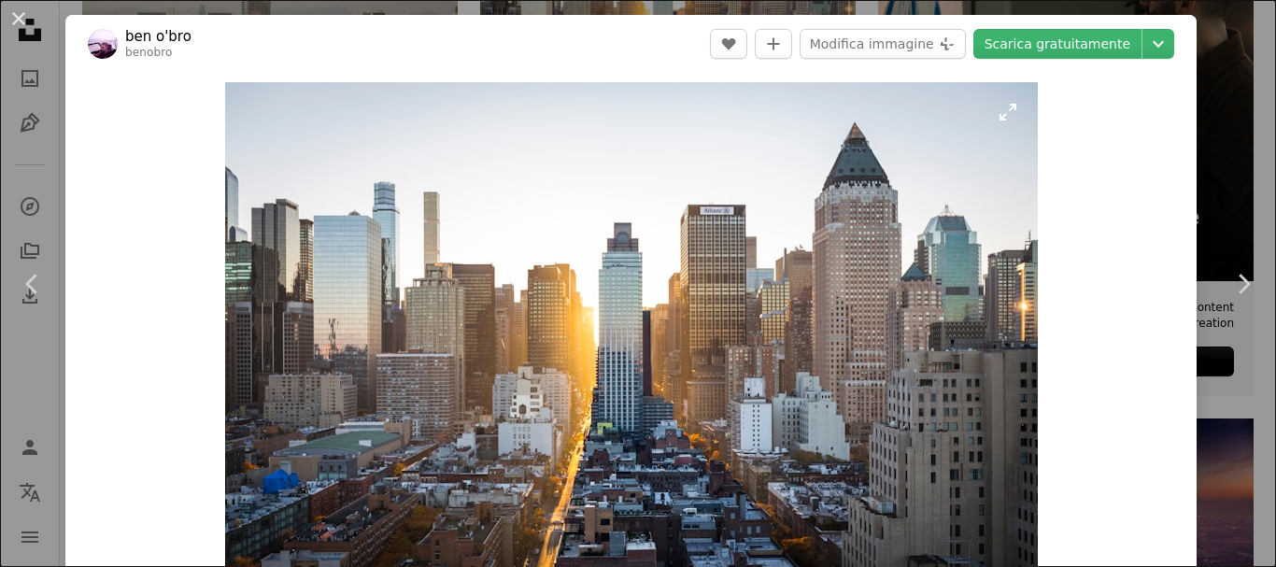
click at [672, 347] on img "Ingrandisci questa immagine" at bounding box center [631, 353] width 812 height 542
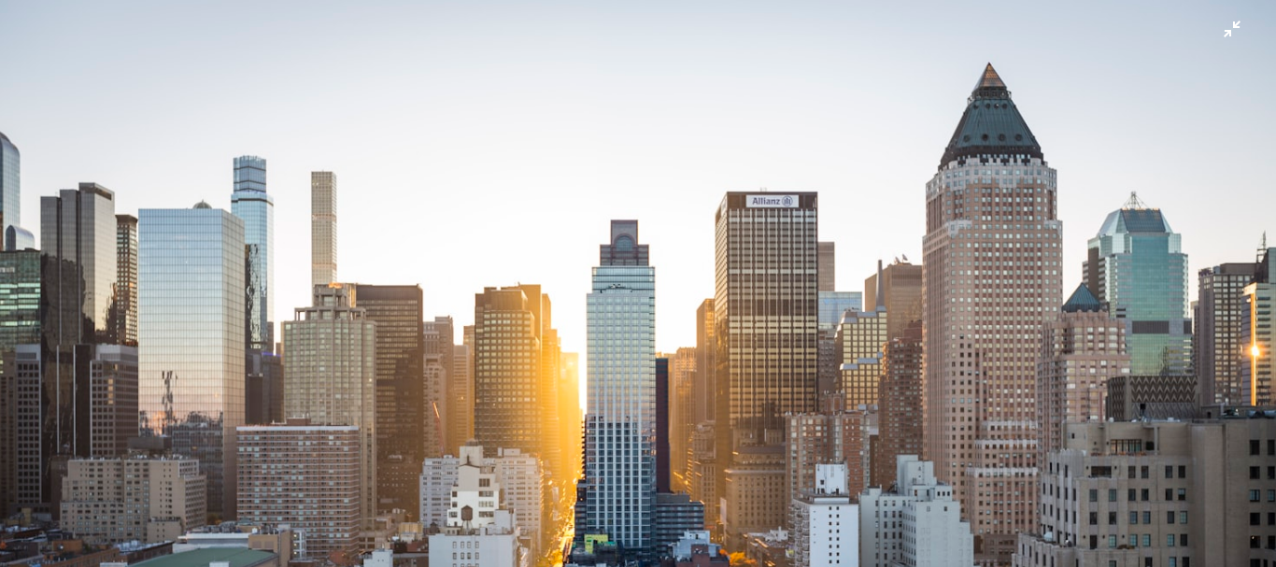
click at [626, 346] on img "Rimpicciolisci questa immagine" at bounding box center [637, 425] width 1277 height 852
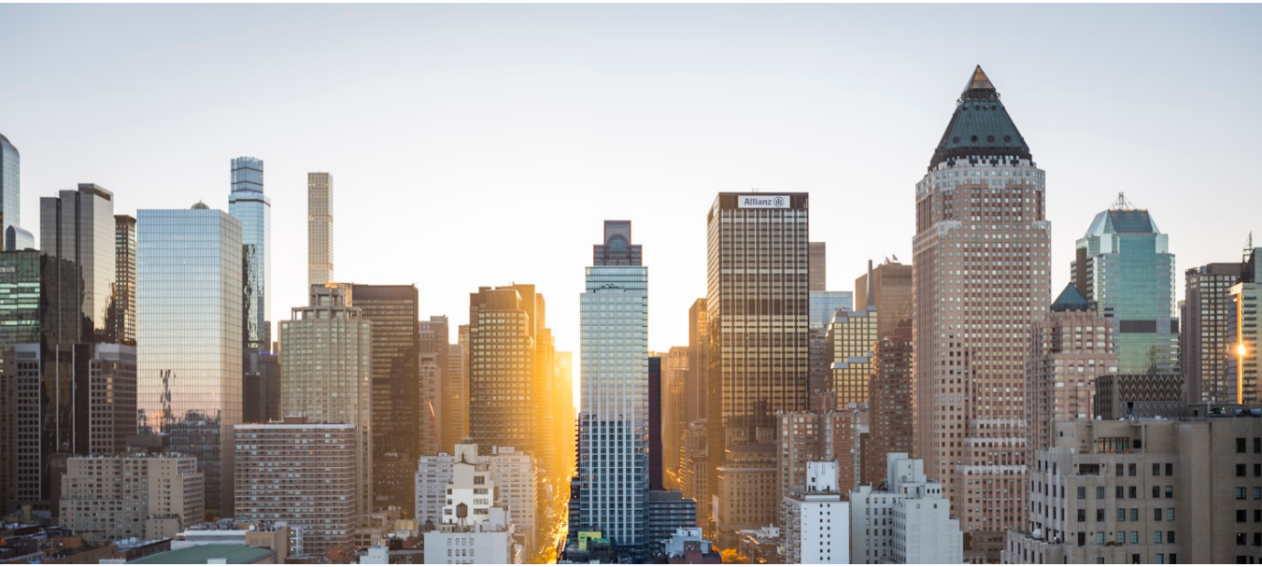
scroll to position [57, 0]
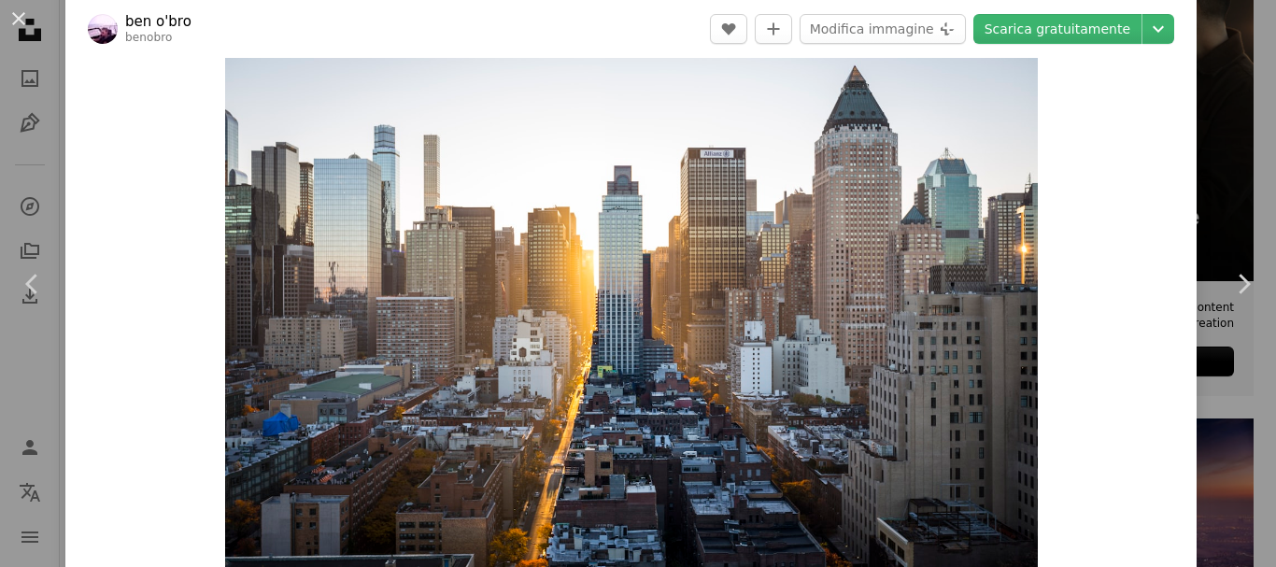
click at [46, 10] on div "An X shape Chevron left Chevron right ben o'bro benobro A heart A plus sign Mod…" at bounding box center [638, 283] width 1276 height 567
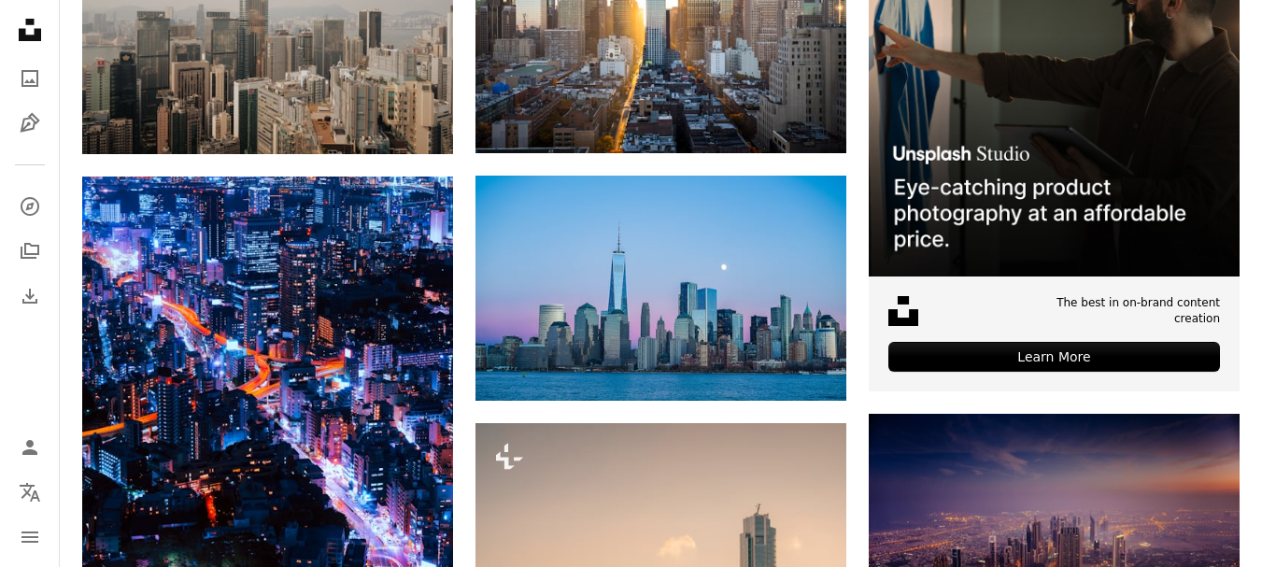
click at [41, 31] on icon "Unsplash logo Home Unsplash" at bounding box center [29, 29] width 37 height 37
